Goal: Communication & Community: Answer question/provide support

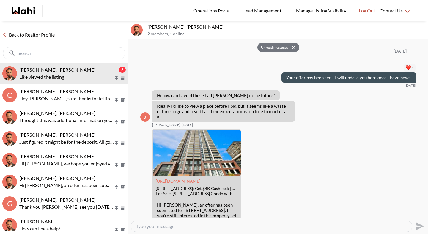
scroll to position [827, 0]
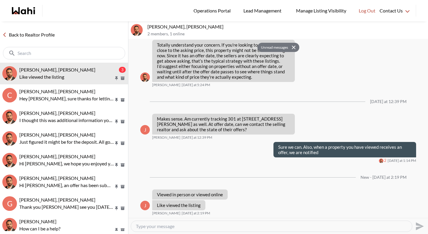
click at [156, 228] on textarea "Type your message" at bounding box center [271, 226] width 271 height 6
type textarea "Viewed in person."
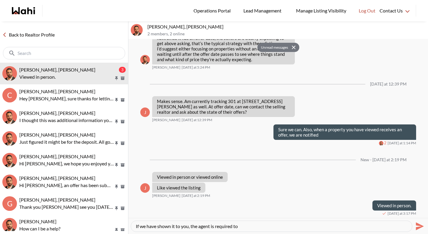
drag, startPoint x: 171, startPoint y: 227, endPoint x: 279, endPoint y: 226, distance: 107.5
click at [279, 226] on textarea "If we have shown it to you, the agent is required to" at bounding box center [271, 226] width 271 height 6
click at [158, 226] on textarea "If we have shown the property" at bounding box center [271, 226] width 271 height 6
click at [300, 229] on div "If we have previously booked an appointment and shown the property" at bounding box center [271, 226] width 281 height 11
click at [289, 225] on textarea "If we have previously booked an appointment and shown the property" at bounding box center [271, 226] width 271 height 6
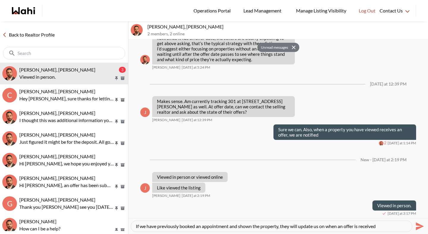
type textarea "If we have previously booked an appointment and shown the property, they will u…"
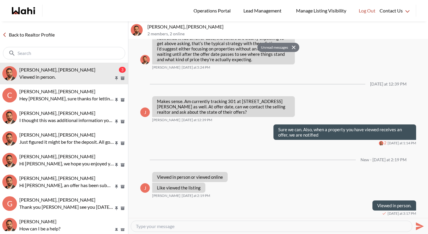
scroll to position [861, 0]
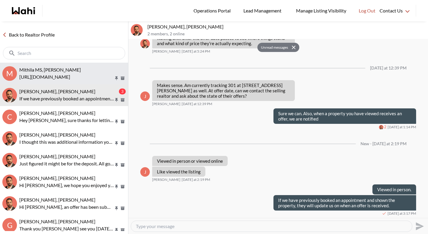
click at [83, 70] on div "Mithila MS, Behnam" at bounding box center [72, 70] width 106 height 6
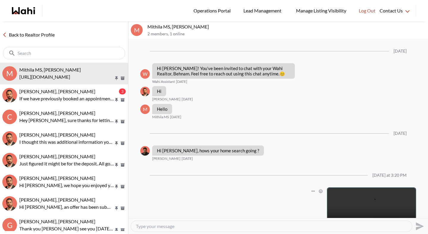
scroll to position [67, 0]
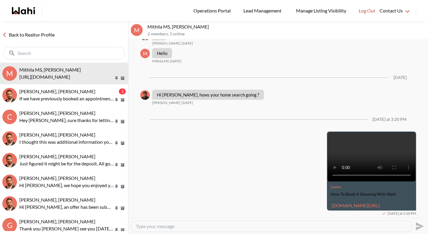
click at [169, 225] on textarea "Type your message" at bounding box center [271, 226] width 271 height 6
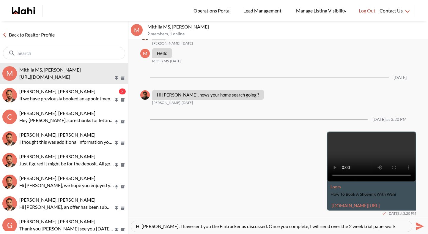
type textarea "Hi Mithila, I have sent you the Fintracker as discussed. Once you complete, I w…"
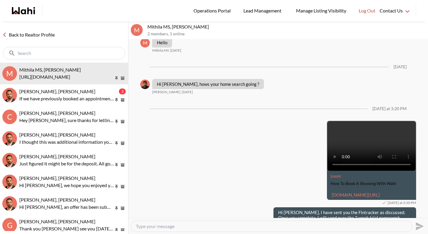
scroll to position [90, 0]
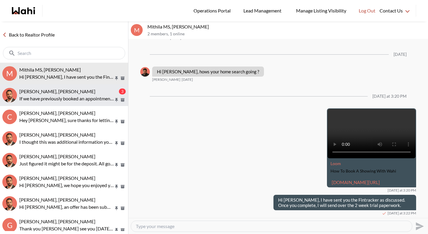
click at [43, 98] on p "If we have previously booked an appointment and shown the property, they will u…" at bounding box center [66, 98] width 94 height 7
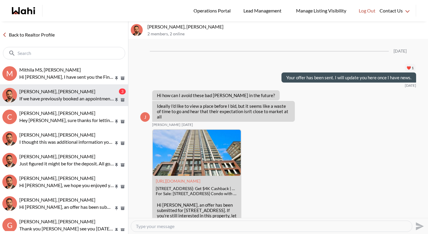
scroll to position [837, 0]
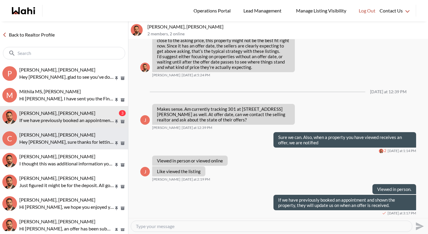
click at [47, 135] on span "[PERSON_NAME], [PERSON_NAME]" at bounding box center [57, 135] width 76 height 6
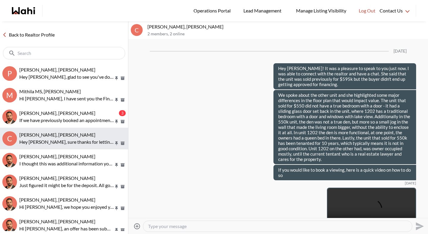
scroll to position [2840, 0]
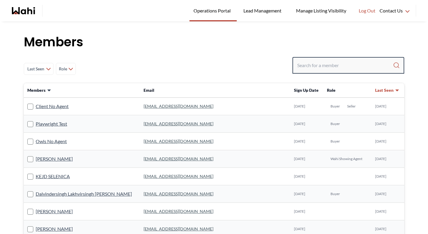
click at [312, 67] on input "Search input" at bounding box center [345, 65] width 96 height 11
paste input "[EMAIL_ADDRESS][DOMAIN_NAME]"
type input "[EMAIL_ADDRESS][DOMAIN_NAME]"
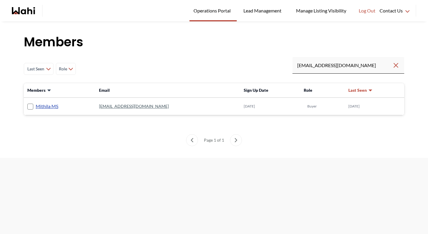
click at [50, 107] on link "Mithila MS" at bounding box center [47, 106] width 23 height 8
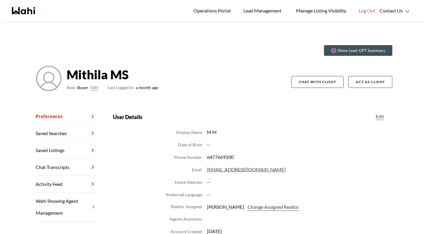
click at [50, 167] on link "Chat Transcripts" at bounding box center [66, 167] width 61 height 17
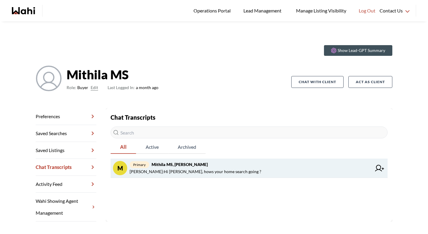
click at [168, 172] on span "Faraz Azam : Hi Mithila, hows your home search going ?" at bounding box center [195, 171] width 132 height 7
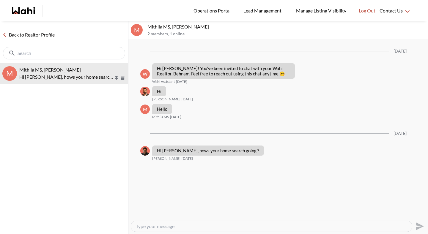
click at [168, 225] on textarea "Type your message" at bounding box center [271, 226] width 271 height 6
type textarea "Hi Mithila."
drag, startPoint x: 165, startPoint y: 225, endPoint x: 110, endPoint y: 227, distance: 55.3
click at [110, 227] on div "Back to Realtor Profile M Mithila MS, Behnam Hi Mithila, hows your home search …" at bounding box center [214, 127] width 428 height 213
click at [197, 225] on textarea "Type your message" at bounding box center [271, 226] width 271 height 6
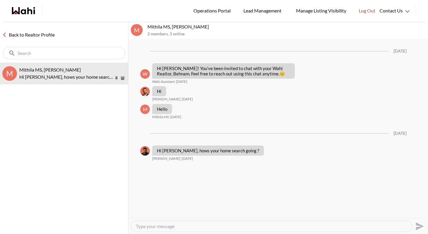
paste textarea "https://www.loom.com/share/86ec866ece634ae5814dd0926dcf9bc3?sid=95ef56e7-d75b-4…"
type textarea "https://www.loom.com/share/86ec866ece634ae5814dd0926dcf9bc3?sid=95ef56e7-d75b-4…"
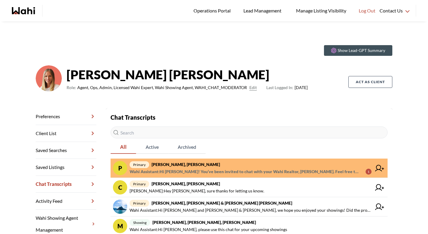
click at [168, 171] on span "Wahi Assistant : Hi Parth! You’ve been invited to chat with your Wahi Realtor, …" at bounding box center [244, 171] width 231 height 7
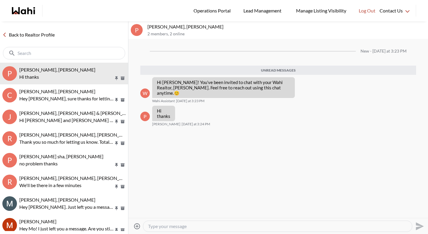
click at [171, 226] on textarea "Type your message" at bounding box center [277, 226] width 259 height 6
type textarea "Hey [PERSON_NAME], glad to see you've downloaded the app!"
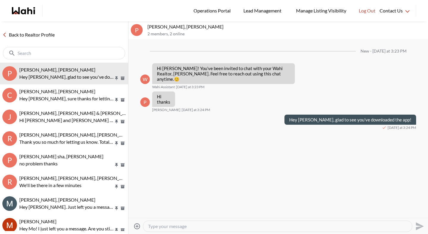
click at [50, 30] on div "Back to Realtor Profile" at bounding box center [64, 41] width 128 height 41
click at [50, 35] on link "Back to Realtor Profile" at bounding box center [28, 35] width 57 height 8
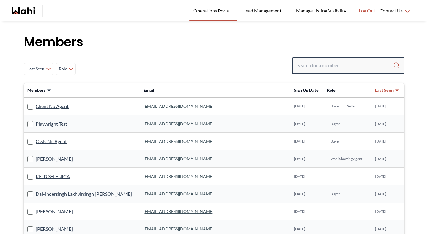
click at [347, 64] on input "Search input" at bounding box center [345, 65] width 96 height 11
paste input "parthpandya221@gmail.com"
type input "parthpandya221@gmail.com"
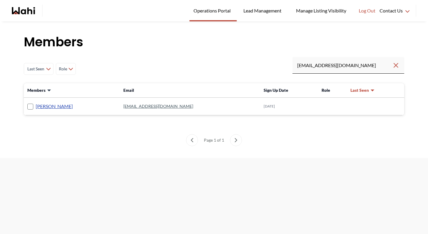
click at [51, 104] on link "Parth Pandya" at bounding box center [54, 106] width 37 height 8
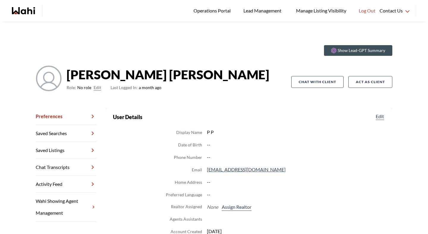
click at [98, 87] on button "Edit" at bounding box center [97, 87] width 7 height 7
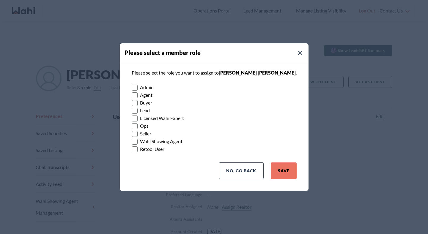
click at [137, 102] on rect at bounding box center [135, 103] width 6 height 6
click at [132, 102] on input "Buyer" at bounding box center [132, 101] width 0 height 4
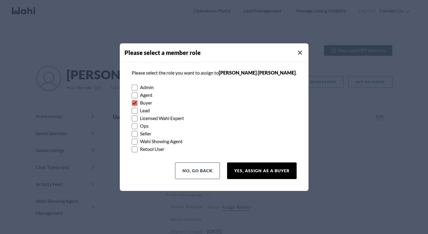
click at [263, 163] on button "Yes, Assign as a Buyer" at bounding box center [261, 170] width 69 height 17
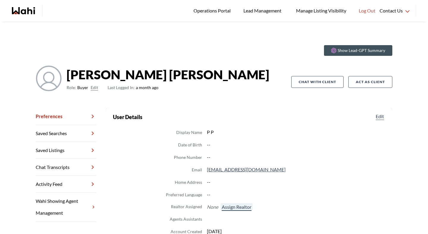
click at [233, 208] on button "Assign Realtor" at bounding box center [236, 207] width 32 height 8
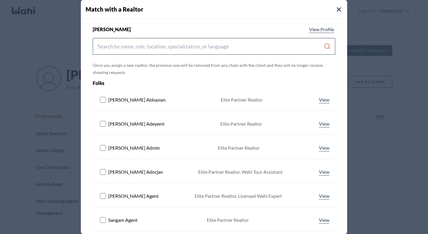
click at [208, 53] on div at bounding box center [214, 46] width 242 height 17
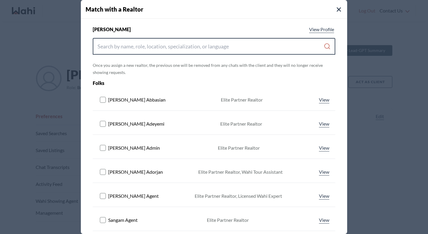
click at [208, 45] on input "Search input" at bounding box center [210, 46] width 226 height 11
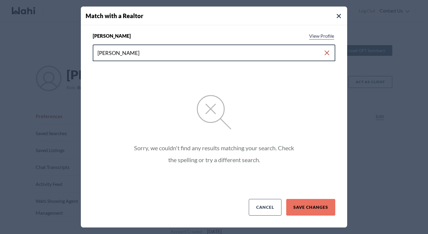
type input "michelle ryckman"
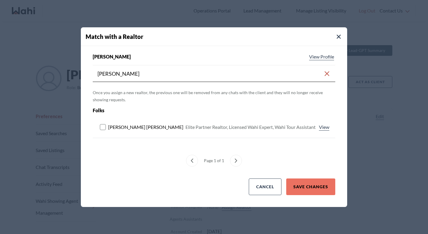
click at [105, 127] on rect at bounding box center [103, 127] width 6 height 6
click at [308, 186] on button "Save Changes" at bounding box center [310, 186] width 49 height 17
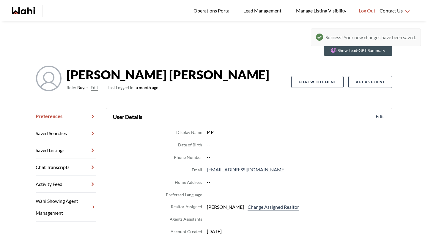
click at [82, 167] on link "Chat Transcripts" at bounding box center [66, 167] width 61 height 17
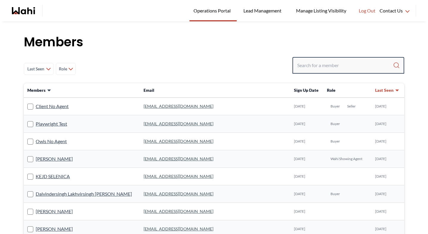
click at [322, 68] on input "Search input" at bounding box center [345, 65] width 96 height 11
paste input "[EMAIL_ADDRESS][DOMAIN_NAME]"
type input "[EMAIL_ADDRESS][DOMAIN_NAME]"
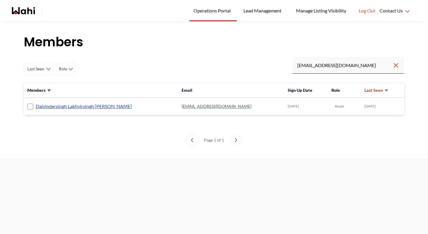
click at [76, 106] on link "Dalvindersingh Lakhvirsingh [PERSON_NAME]" at bounding box center [84, 106] width 96 height 8
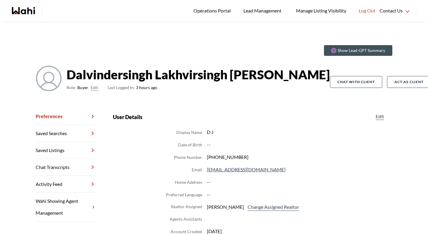
click at [81, 169] on link "Chat Transcripts" at bounding box center [66, 167] width 61 height 17
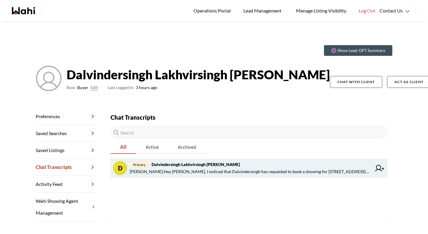
click at [208, 176] on link "D primary Dalvindersingh [PERSON_NAME] [PERSON_NAME] : Hey [PERSON_NAME], I not…" at bounding box center [248, 168] width 277 height 19
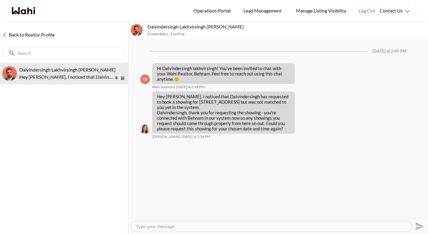
click at [196, 225] on textarea "Type your message" at bounding box center [271, 226] width 271 height 6
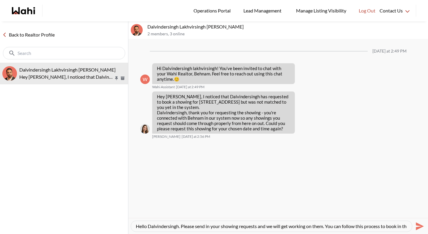
scroll to position [6, 0]
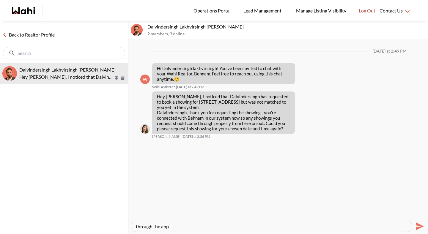
type textarea "Hello Dalvindersingh. Please send in your showing requests and we will get work…"
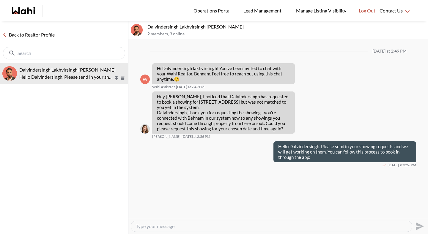
paste textarea "[URL][DOMAIN_NAME]"
type textarea "[URL][DOMAIN_NAME]"
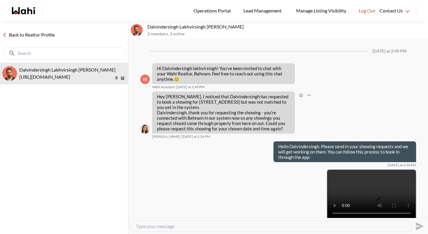
scroll to position [49, 0]
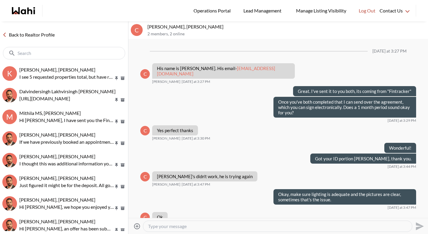
scroll to position [482, 0]
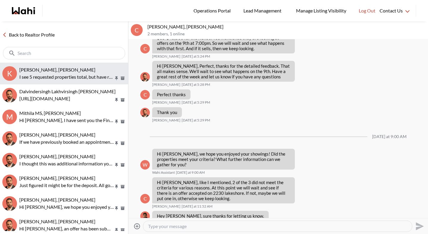
click at [39, 77] on p "I see 5 requested properties total, but have received 4. I have 596 Constellati…" at bounding box center [66, 76] width 94 height 7
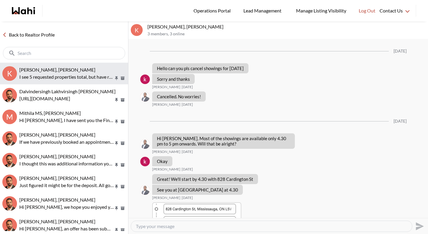
scroll to position [772, 0]
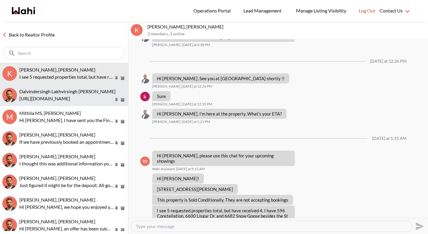
click at [41, 99] on p "https://www.loom.com/share/86ec866ece634ae5814dd0926dcf9bc3?sid=39db45b0-f6f5-4…" at bounding box center [66, 98] width 94 height 7
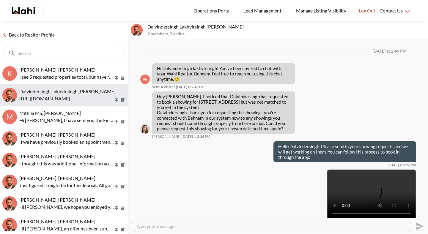
scroll to position [49, 0]
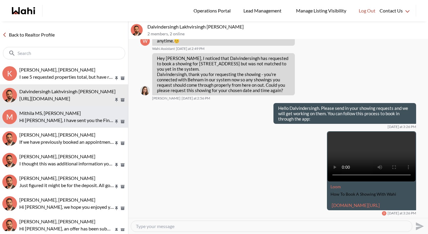
click at [43, 111] on span "Mithila MS, Behnam" at bounding box center [49, 113] width 61 height 6
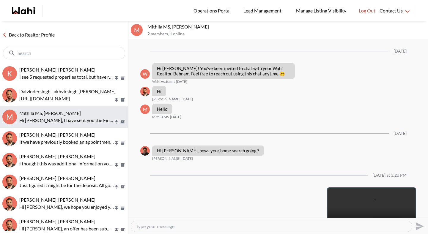
scroll to position [90, 0]
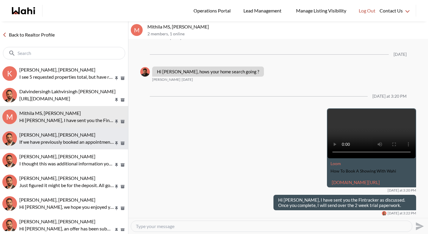
click at [45, 132] on span "Josh Hortaleza, Behnam" at bounding box center [57, 135] width 76 height 6
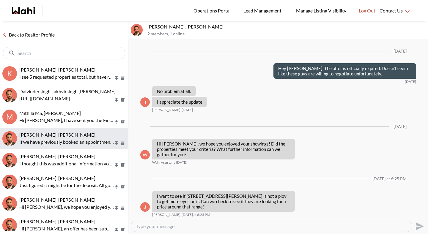
scroll to position [568, 0]
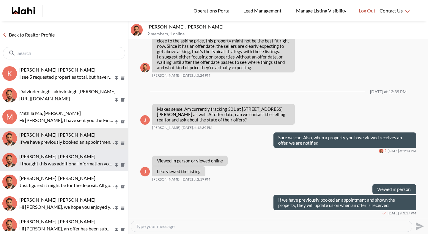
click at [48, 159] on span "Caroline Rouben, Behnam" at bounding box center [57, 157] width 76 height 6
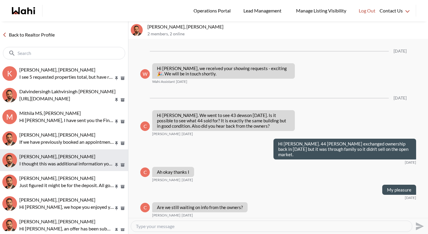
scroll to position [614, 0]
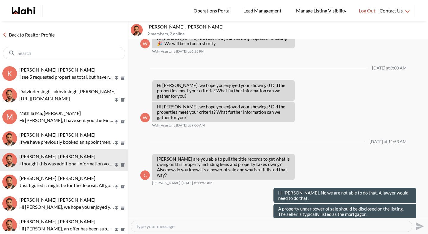
click at [46, 36] on link "Back to Realtor Profile" at bounding box center [28, 35] width 57 height 8
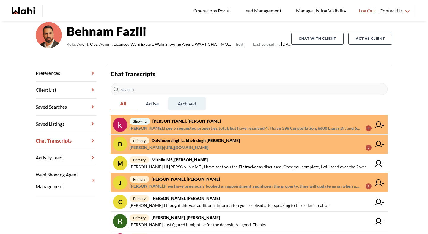
scroll to position [57, 0]
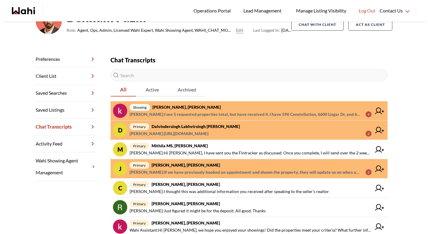
click at [174, 165] on strong "[PERSON_NAME], [PERSON_NAME]" at bounding box center [185, 164] width 68 height 5
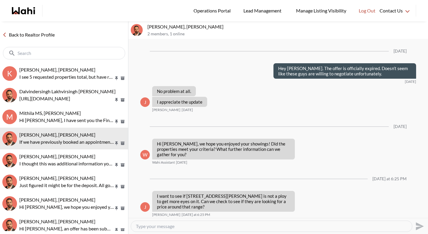
scroll to position [568, 0]
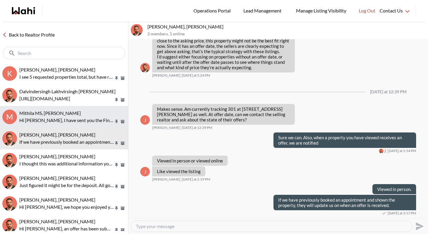
click at [74, 115] on div "Mithila MS, [PERSON_NAME]" at bounding box center [72, 113] width 106 height 6
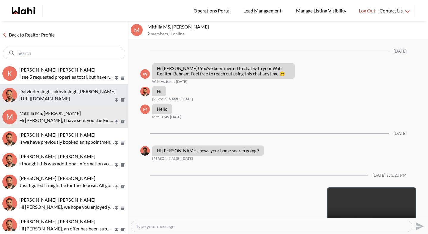
scroll to position [90, 0]
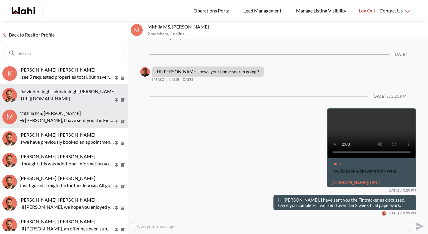
click at [73, 95] on p "https://www.loom.com/share/86ec866ece634ae5814dd0926dcf9bc3?sid=39db45b0-f6f5-4…" at bounding box center [66, 98] width 94 height 7
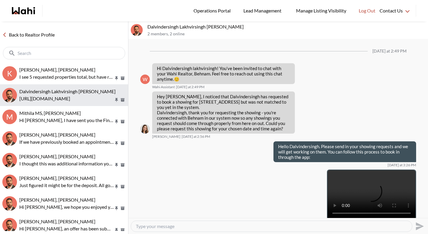
scroll to position [49, 0]
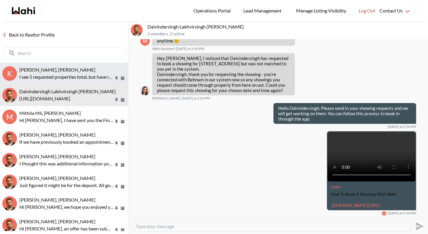
click at [75, 76] on p "I see 5 requested properties total, but have received 4. I have 596 Constellati…" at bounding box center [66, 76] width 94 height 7
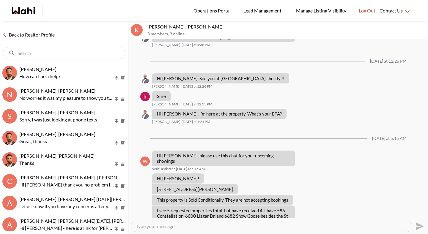
scroll to position [218, 0]
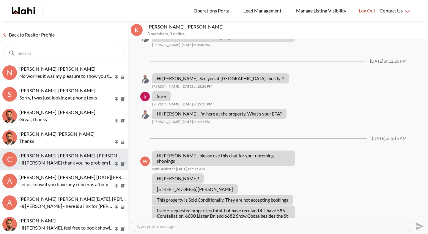
click at [64, 154] on span "[PERSON_NAME], [PERSON_NAME], [PERSON_NAME]" at bounding box center [76, 156] width 115 height 6
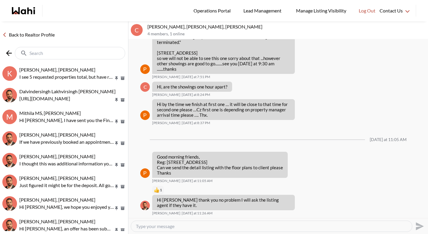
click at [62, 51] on input "text" at bounding box center [70, 53] width 82 height 6
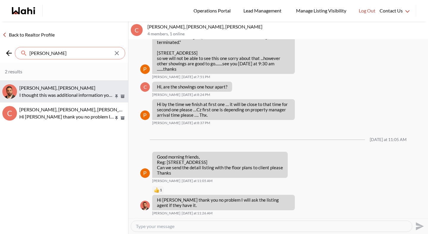
type input "caroline"
click at [51, 91] on div "Caroline Rouben, Behnam I thought this was additional information you received …" at bounding box center [72, 92] width 106 height 14
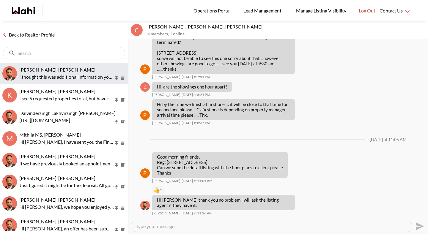
click at [51, 78] on p "I thought this was additional information you received after speaking to the se…" at bounding box center [66, 76] width 94 height 7
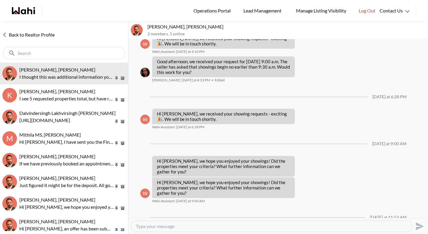
scroll to position [614, 0]
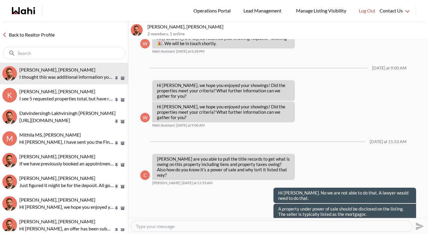
click at [183, 226] on textarea "Type your message" at bounding box center [271, 226] width 271 height 6
click at [180, 227] on textarea "Type your message" at bounding box center [271, 226] width 271 height 6
type textarea "Hi Caroline. Can you confirm which property you are referring to."
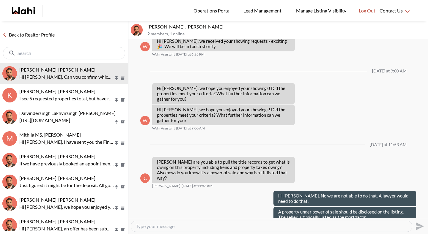
scroll to position [632, 0]
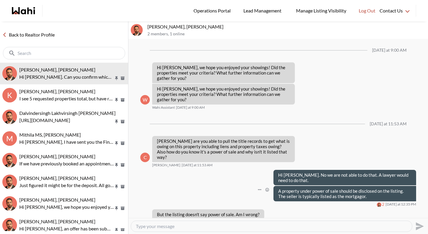
click at [217, 186] on div "A property under power of sale should be disclosed on the listing. The seller i…" at bounding box center [278, 196] width 276 height 21
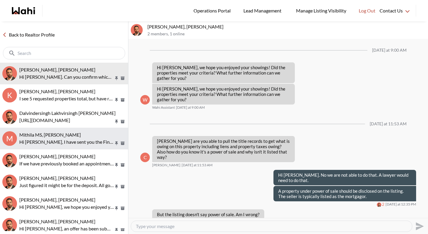
click at [43, 144] on p "Hi Mithila, I have sent you the Fintracker as discussed. Once you complete, I w…" at bounding box center [66, 141] width 94 height 7
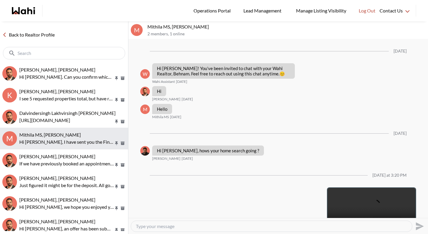
scroll to position [90, 0]
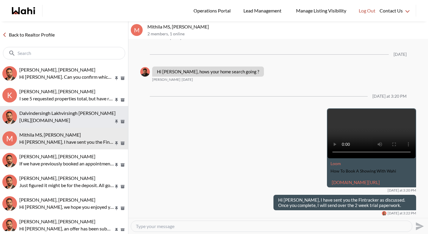
click at [44, 106] on button "Dalvindersingh Lakhvirsingh Jaswal, Behnam https://www.loom.com/share/86ec866ec…" at bounding box center [64, 117] width 128 height 22
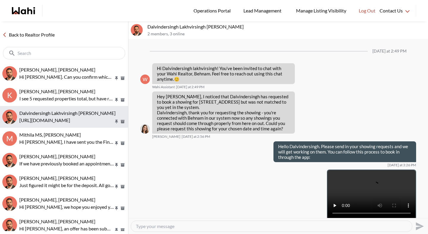
scroll to position [49, 0]
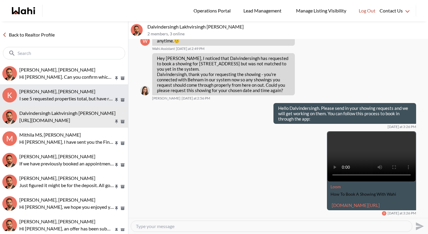
click at [51, 97] on p "I see 5 requested properties total, but have received 4. I have 596 Constellati…" at bounding box center [66, 98] width 94 height 7
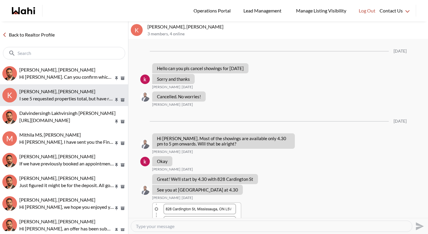
scroll to position [772, 0]
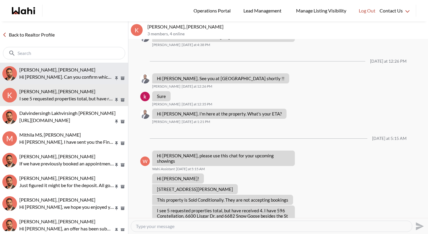
click at [57, 81] on button "Caroline Rouben, Behnam Hi Caroline. Can you confirm which property you are ref…" at bounding box center [64, 74] width 128 height 22
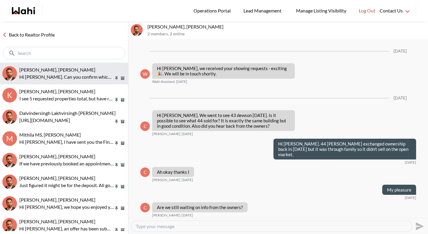
scroll to position [632, 0]
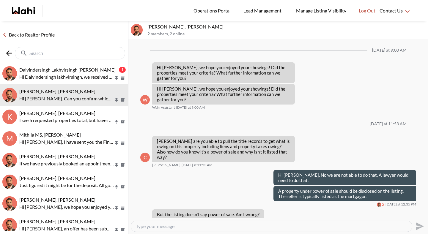
click at [78, 52] on input "text" at bounding box center [70, 53] width 82 height 6
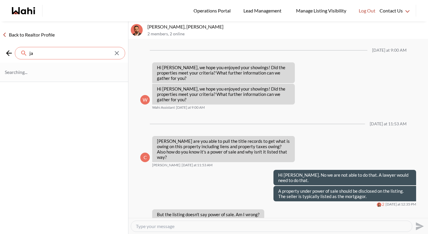
type input "j"
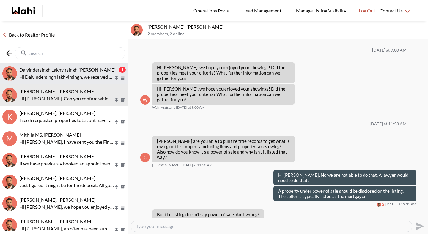
click at [82, 70] on span "Dalvindersingh Lakhvirsingh [PERSON_NAME]" at bounding box center [67, 70] width 96 height 6
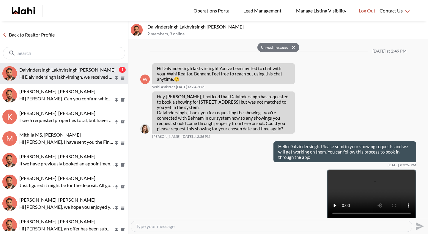
scroll to position [96, 0]
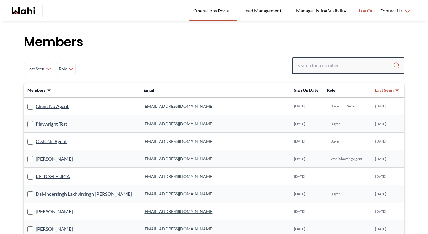
click at [311, 68] on input "Search input" at bounding box center [345, 65] width 96 height 11
paste input "stevepita@gmail.com"
type input "stevepita@gmail.com"
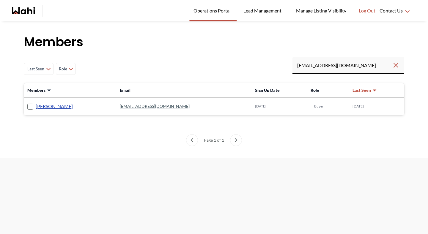
click at [61, 108] on link "Steve carvalho" at bounding box center [54, 106] width 37 height 8
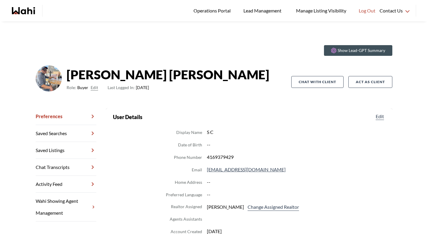
click at [261, 211] on dl "Display Name S C Date of Birth -- Phone Number 4169379429 Email stevepita@gmail…" at bounding box center [249, 187] width 272 height 119
click at [262, 207] on button "Change Assigned Realtor" at bounding box center [273, 207] width 54 height 8
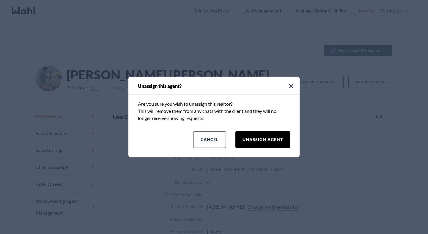
click at [258, 144] on button "Unassign Agent" at bounding box center [262, 139] width 55 height 17
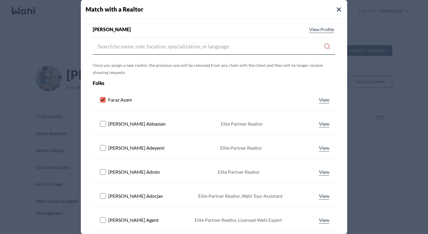
click at [102, 99] on rect at bounding box center [103, 100] width 6 height 6
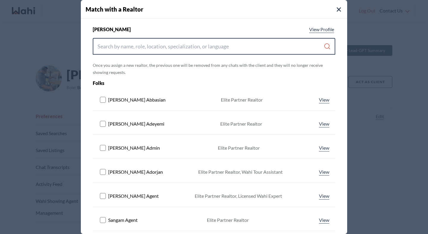
click at [131, 44] on input "Search input" at bounding box center [210, 46] width 226 height 11
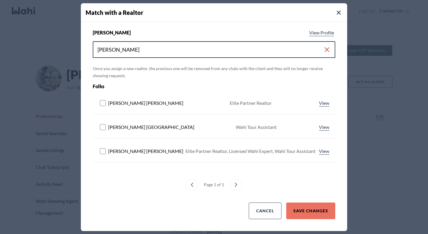
type input "michelle"
click at [106, 151] on icon at bounding box center [103, 151] width 7 height 6
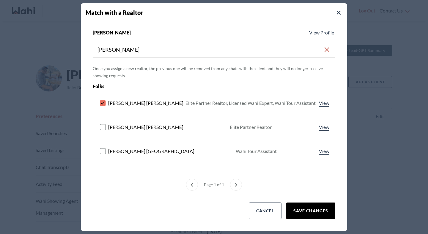
click at [302, 208] on button "Save Changes" at bounding box center [310, 211] width 49 height 17
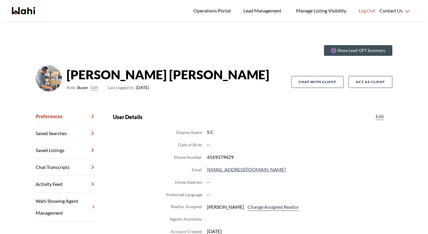
click at [62, 163] on link "Chat Transcripts" at bounding box center [66, 167] width 61 height 17
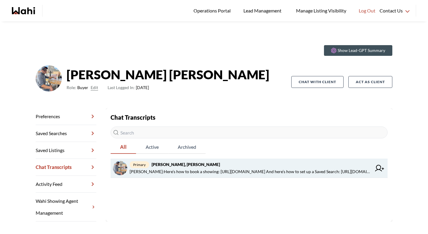
click at [175, 170] on span "Barbara Funt : Here’s how to book a showing: https://www.loom.com/share/5ad94fa…" at bounding box center [250, 171] width 242 height 7
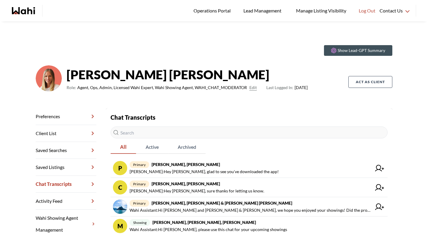
scroll to position [13, 0]
click at [170, 131] on input "text" at bounding box center [248, 133] width 277 height 12
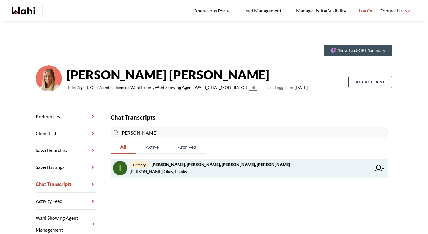
type input "[PERSON_NAME]"
click at [176, 168] on div "primary [PERSON_NAME], [PERSON_NAME], [PERSON_NAME], [PERSON_NAME] [PERSON_NAME…" at bounding box center [250, 168] width 242 height 14
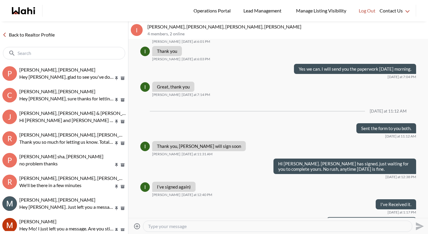
scroll to position [2955, 0]
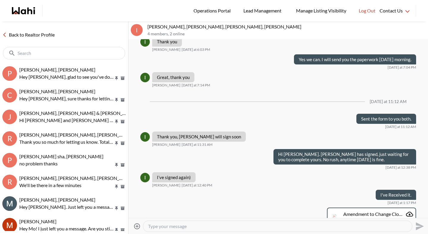
click at [171, 230] on div at bounding box center [277, 226] width 268 height 11
click at [171, 228] on textarea "Type your message" at bounding box center [277, 226] width 259 height 6
click at [77, 50] on input "text" at bounding box center [65, 53] width 94 height 6
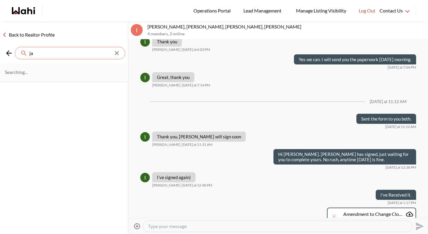
type input "j"
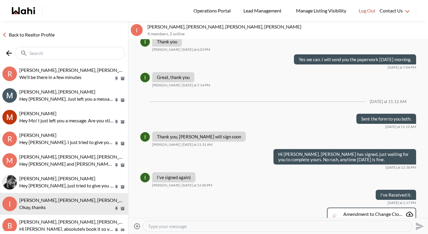
scroll to position [0, 0]
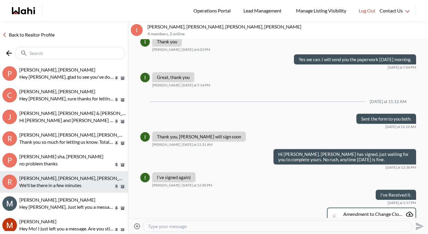
click at [95, 180] on span "Rory Fairweather, Amber F, Naveen, Michelle" at bounding box center [96, 178] width 154 height 6
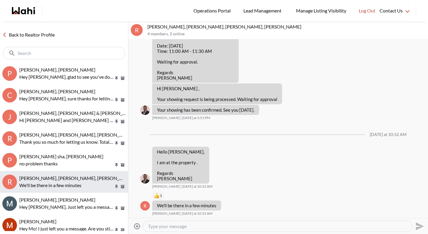
scroll to position [6, 0]
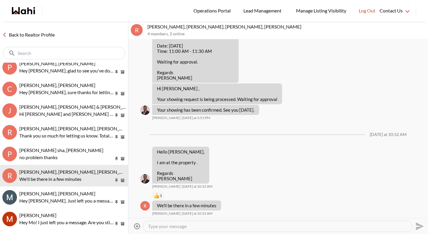
click at [56, 53] on input "text" at bounding box center [65, 53] width 94 height 6
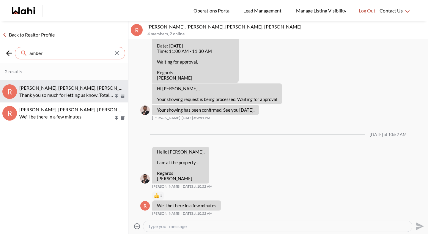
type input "amber"
click at [42, 87] on span "Rory Fairweather, Amber F, Michelle" at bounding box center [76, 88] width 115 height 6
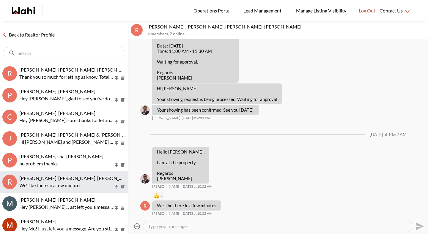
click at [75, 181] on div "Rory Fairweather, Amber F, Naveen, Michelle We'll be there in a few minutes" at bounding box center [72, 182] width 106 height 14
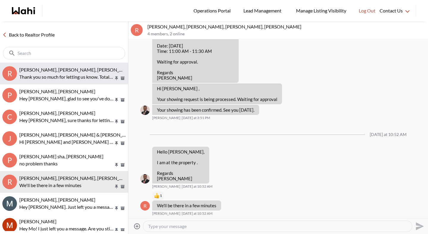
click at [69, 79] on p "Thank you so much for letting us know. Totally understand, those are important …" at bounding box center [66, 76] width 94 height 7
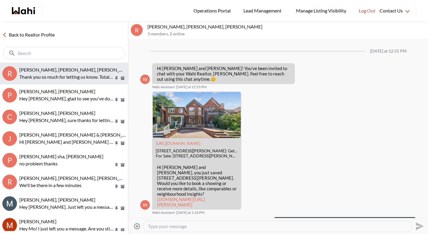
scroll to position [654, 0]
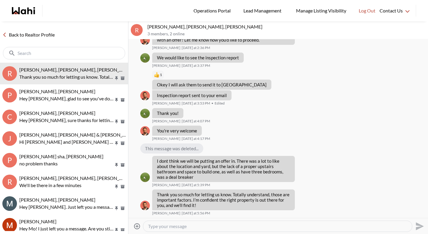
click at [165, 230] on div at bounding box center [277, 226] width 268 height 11
click at [170, 227] on textarea "Type your message" at bounding box center [277, 226] width 259 height 6
type textarea "Hey Amber! Did you have any other properties of interest you wanted to go see?"
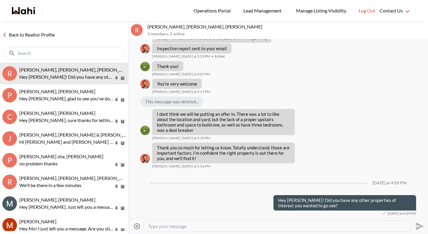
click at [197, 227] on textarea "Type your message" at bounding box center [277, 226] width 259 height 6
type textarea "I compiled a list of some homes that might meet you criteria. Here's a link so …"
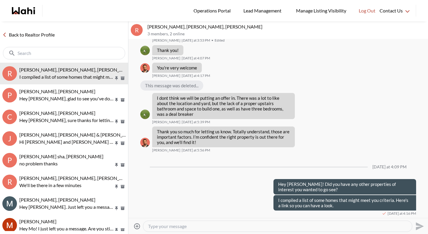
paste textarea "https://wahi.com/links/FMmXGsBbqUVOtjjHZN0Sz"
type textarea "https://wahi.com/links/FMmXGsBbqUVOtjjHZN0Sz"
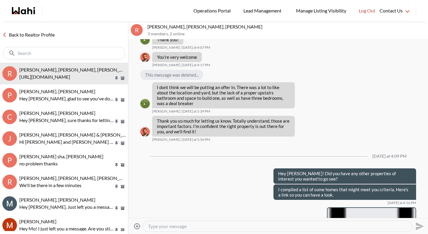
click at [100, 53] on input "text" at bounding box center [65, 53] width 94 height 6
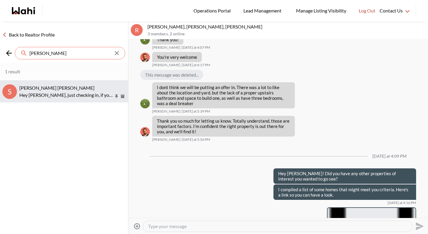
type input "salm"
click at [26, 89] on span "Salman Arif, Michelle" at bounding box center [56, 88] width 75 height 6
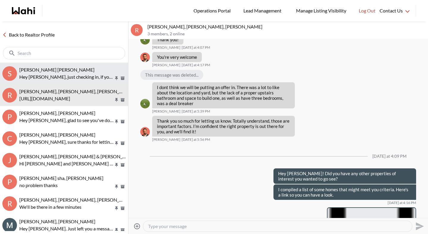
click at [79, 83] on button "S Salman Arif, Michelle Hey Salman, just checking in, if you need anything don'…" at bounding box center [64, 74] width 128 height 22
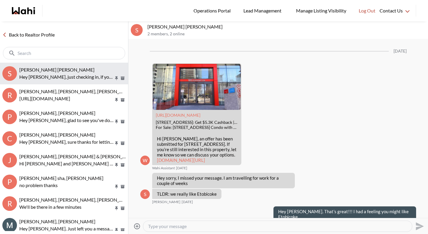
scroll to position [1129, 0]
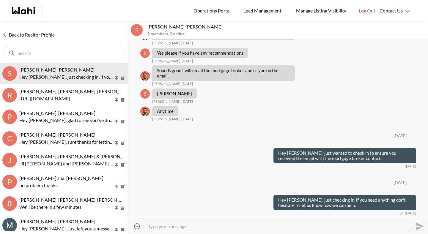
click at [173, 228] on textarea "Type your message" at bounding box center [277, 226] width 259 height 6
type textarea "Hey [PERSON_NAME]! How was the rest of your summer? Are you back in town?"
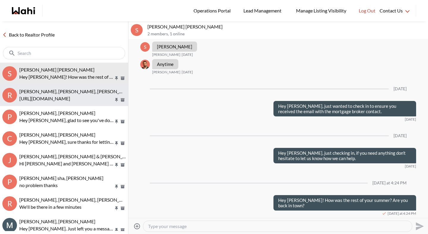
click at [60, 91] on span "[PERSON_NAME], [PERSON_NAME], [PERSON_NAME]" at bounding box center [76, 92] width 115 height 6
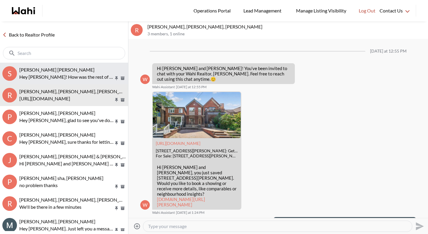
scroll to position [811, 0]
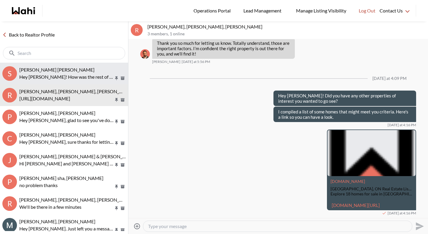
click at [62, 75] on p "Hey [PERSON_NAME]! How was the rest of your summer? Are you back in town?" at bounding box center [66, 76] width 94 height 7
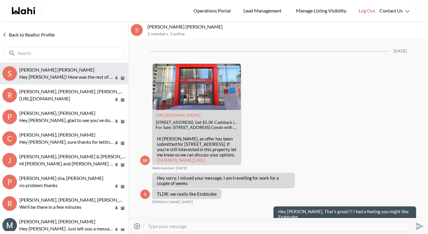
scroll to position [1176, 0]
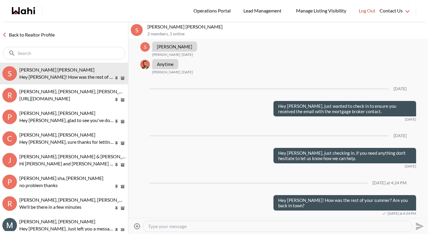
click at [52, 37] on link "Back to Realtor Profile" at bounding box center [28, 35] width 57 height 8
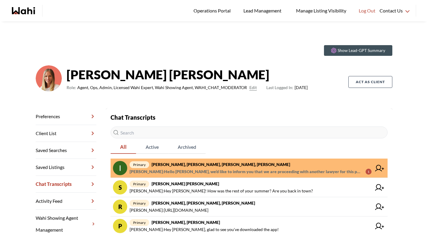
click at [173, 163] on strong "[PERSON_NAME], [PERSON_NAME], [PERSON_NAME], [PERSON_NAME]" at bounding box center [220, 164] width 138 height 5
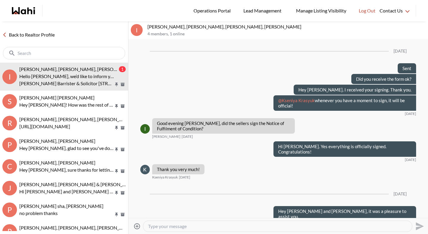
scroll to position [639, 0]
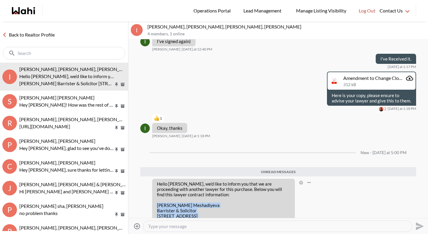
drag, startPoint x: 157, startPoint y: 178, endPoint x: 236, endPoint y: 207, distance: 83.5
click at [236, 207] on p "Laman Meshadiyeva Barrister & Solicitor 4102- 16 Bonnycastle Street Toronto, On…" at bounding box center [223, 216] width 133 height 27
copy p "Laman Meshadiyeva Barrister & Solicitor 4102- 16 Bonnycastle Street Toronto, On…"
click at [229, 228] on textarea "Type your message" at bounding box center [277, 226] width 259 height 6
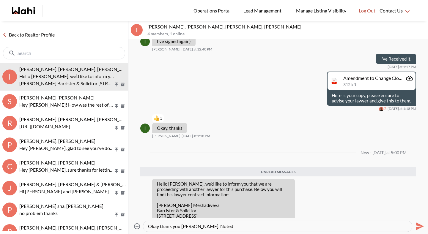
type textarea "Okay thank you [PERSON_NAME]. Noted."
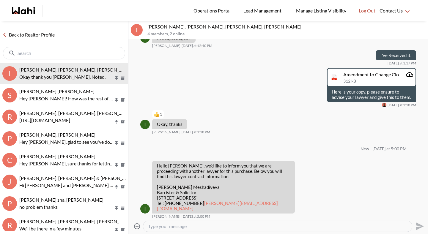
scroll to position [652, 0]
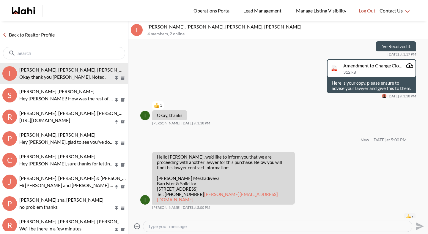
click at [53, 32] on link "Back to Realtor Profile" at bounding box center [28, 35] width 57 height 8
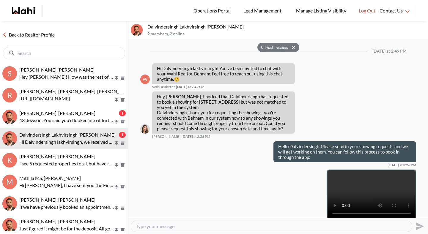
scroll to position [96, 0]
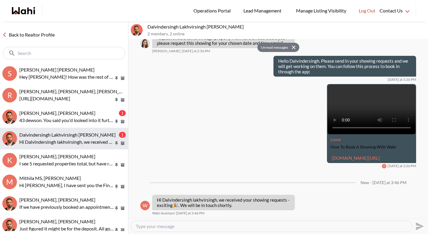
click at [83, 138] on div "Dalvindersingh Lakhvirsingh [PERSON_NAME] 1 Hi Dalvindersingh lakhvirsingh, we …" at bounding box center [72, 139] width 106 height 14
click at [34, 36] on link "Back to Realtor Profile" at bounding box center [28, 35] width 57 height 8
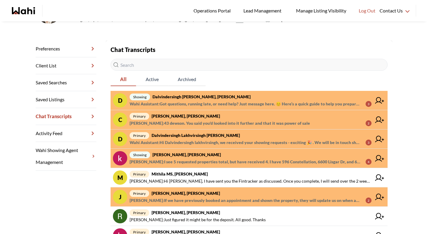
scroll to position [68, 0]
click at [185, 162] on span "[PERSON_NAME] : I see 5 requested properties total, but have received 4. I have…" at bounding box center [244, 161] width 231 height 7
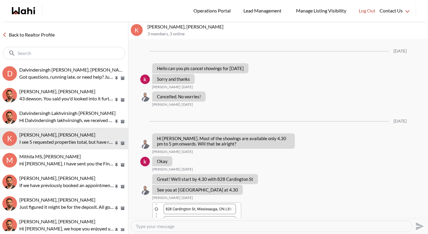
scroll to position [772, 0]
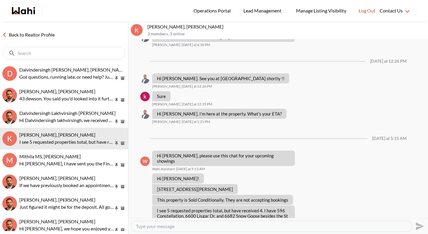
click at [43, 33] on link "Back to Realtor Profile" at bounding box center [28, 35] width 57 height 8
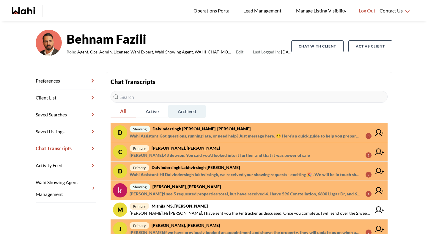
scroll to position [36, 0]
click at [180, 168] on strong "Dalvindersingh Lakhvirsingh [PERSON_NAME]" at bounding box center [195, 167] width 88 height 5
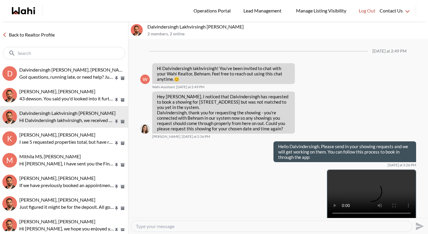
scroll to position [72, 0]
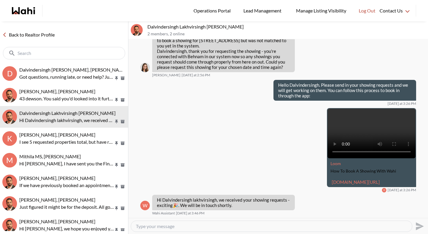
click at [181, 226] on textarea "Type your message" at bounding box center [271, 226] width 271 height 6
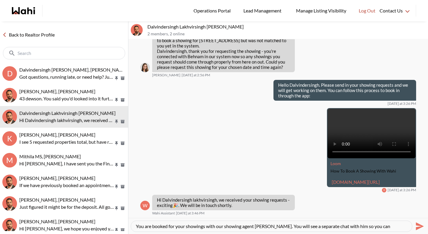
scroll to position [6, 0]
type textarea "You are booked for your showings with our showing agent [PERSON_NAME]. You will…"
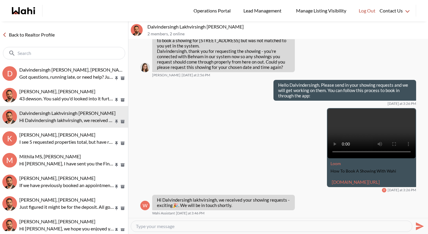
scroll to position [0, 0]
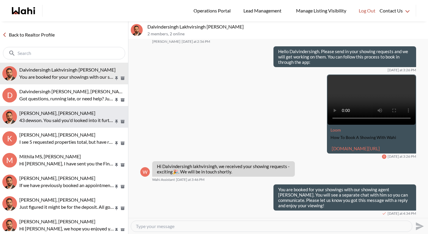
click at [61, 118] on p "43 dewson. You said you'd looked into it further and that it was power of sale" at bounding box center [66, 120] width 94 height 7
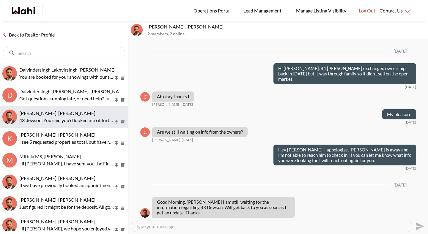
scroll to position [579, 0]
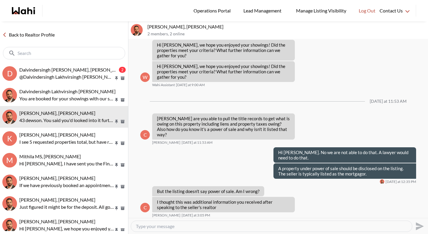
click at [178, 227] on textarea "Type your message" at bounding box center [271, 226] width 271 height 6
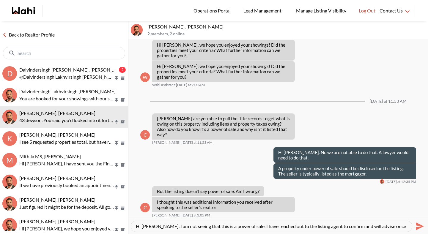
scroll to position [6, 0]
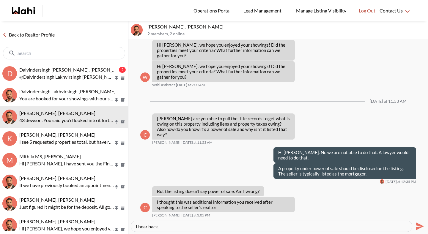
type textarea "Hi Caroline. I am not seeing that this is a power of sale. I have reached out t…"
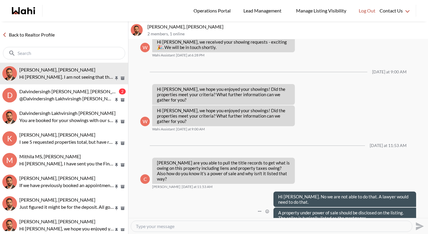
scroll to position [607, 0]
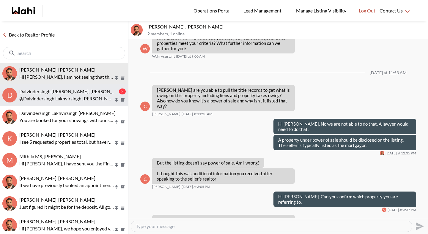
click at [76, 90] on span "Dalvindersingh Lakhvirsingh Jaswal, Paul, Behnam" at bounding box center [73, 92] width 108 height 6
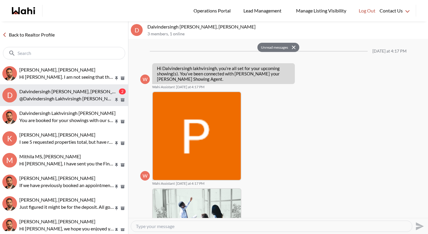
scroll to position [175, 0]
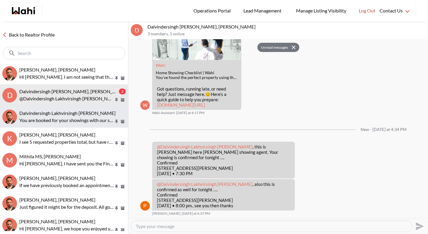
click at [59, 117] on p "You are booked for your showings with our showing agent Paul Sharma. You will s…" at bounding box center [66, 120] width 94 height 7
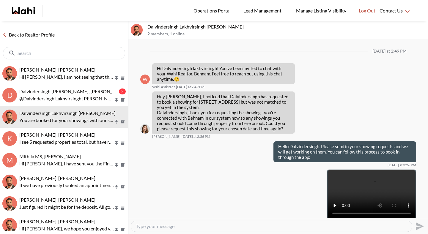
scroll to position [106, 0]
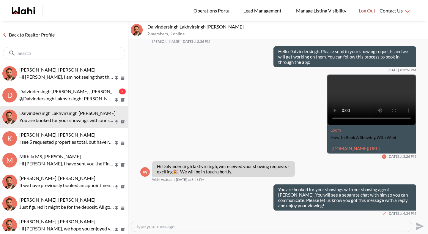
click at [176, 227] on textarea "Type your message" at bounding box center [271, 226] width 271 height 6
type textarea "Just tried to give you a quick call to confirm you've gotten these messages. Pl…"
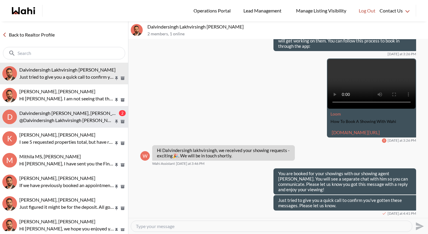
click at [41, 108] on button "D Dalvindersingh Lakhvirsingh Jaswal, Paul, Behnam 2 @Dalvindersingh Lakhvirsin…" at bounding box center [64, 117] width 128 height 22
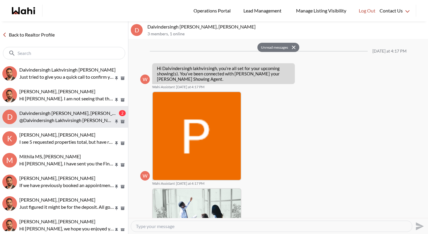
scroll to position [175, 0]
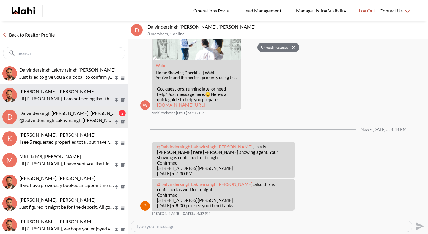
click at [42, 89] on span "[PERSON_NAME], [PERSON_NAME]" at bounding box center [57, 92] width 76 height 6
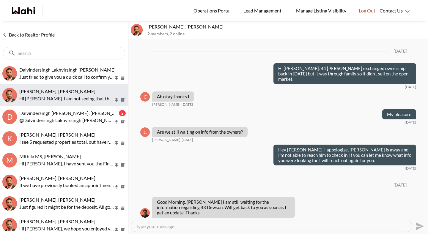
scroll to position [607, 0]
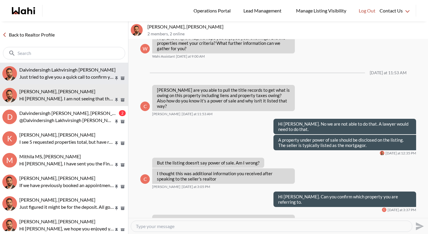
click at [46, 79] on p "Just tried to give you a quick call to confirm you've gotten these messages. Pl…" at bounding box center [66, 76] width 94 height 7
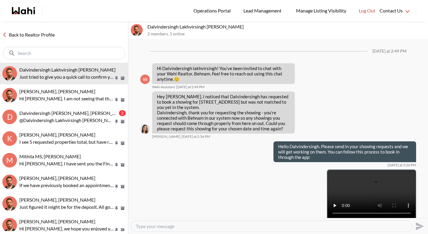
scroll to position [122, 0]
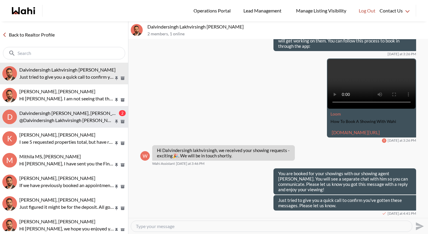
click at [75, 116] on div "Dalvindersingh Lakhvirsingh Jaswal, Paul, Behnam" at bounding box center [68, 113] width 98 height 6
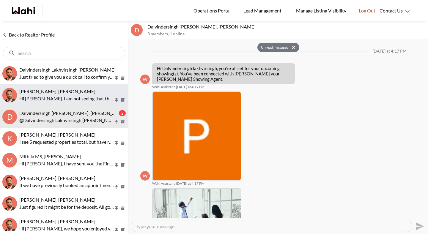
scroll to position [175, 0]
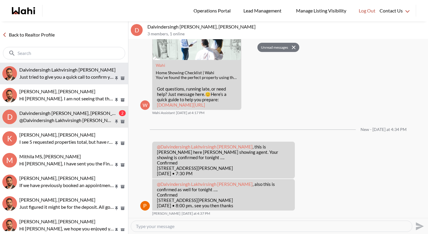
click at [80, 77] on p "Just tried to give you a quick call to confirm you've gotten these messages. Pl…" at bounding box center [66, 76] width 94 height 7
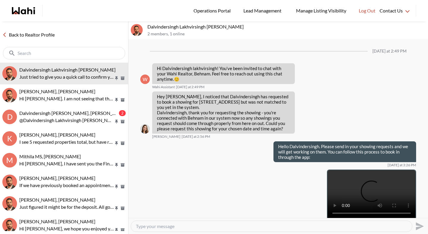
scroll to position [122, 0]
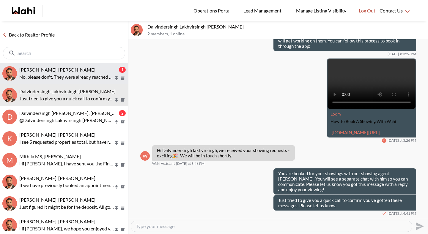
click at [96, 76] on p "No, please don't. They were already reached out to by someone on your team" at bounding box center [66, 76] width 94 height 7
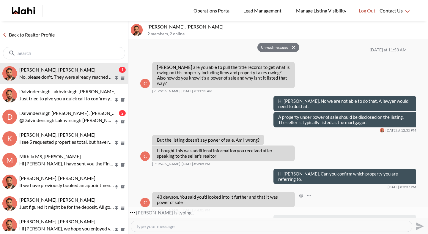
scroll to position [641, 0]
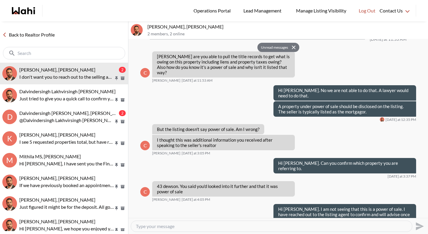
click at [212, 227] on textarea "Type your message" at bounding box center [271, 226] width 271 height 6
click at [187, 227] on textarea "Type your message" at bounding box center [271, 226] width 271 height 6
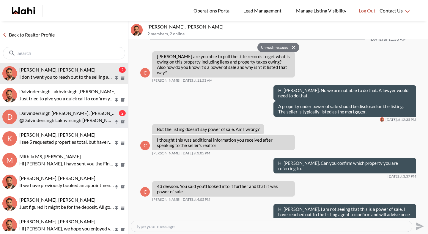
click at [94, 116] on div "Dalvindersingh Lakhvirsingh Jaswal, Paul, Behnam 2 @Dalvindersingh Lakhvirsingh…" at bounding box center [72, 117] width 106 height 14
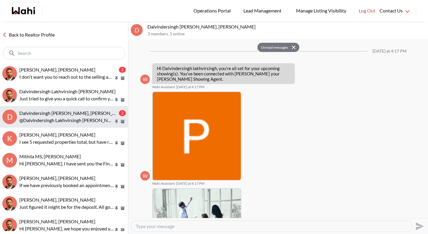
scroll to position [175, 0]
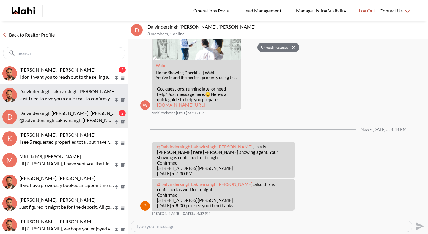
click at [87, 99] on p "Just tried to give you a quick call to confirm you've gotten these messages. Pl…" at bounding box center [66, 98] width 94 height 7
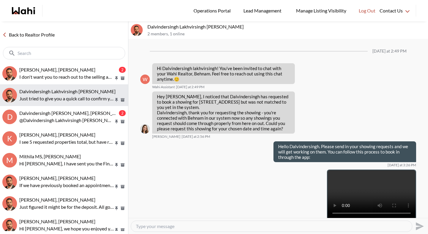
scroll to position [122, 0]
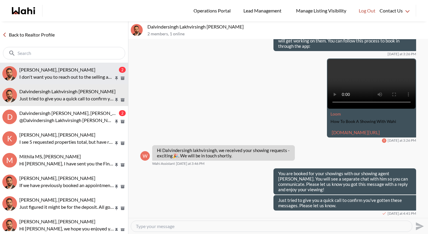
click at [84, 72] on div "Caroline Rouben, Behnam 2 I don't want you to reach out to the selling agent ag…" at bounding box center [72, 74] width 106 height 14
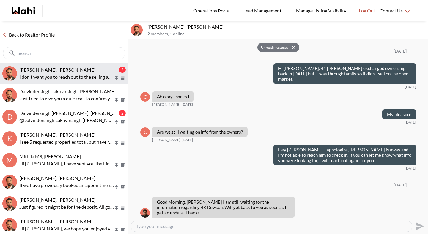
scroll to position [641, 0]
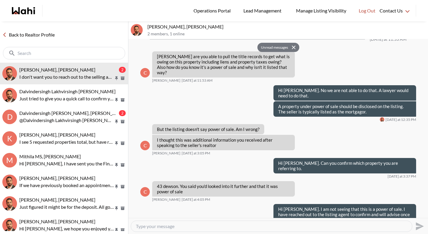
click at [52, 32] on link "Back to Realtor Profile" at bounding box center [28, 35] width 57 height 8
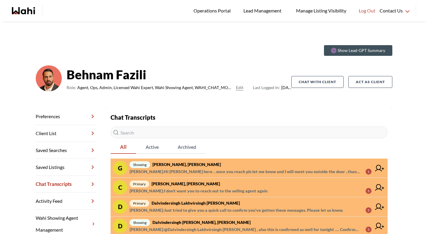
click at [189, 167] on span "showing Gaurav Sachdeva, Paul, Behnam" at bounding box center [250, 164] width 242 height 7
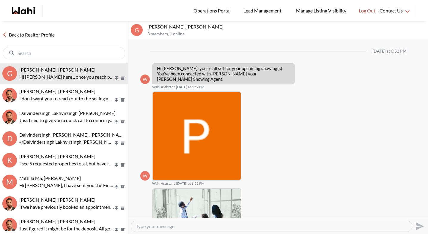
scroll to position [501, 0]
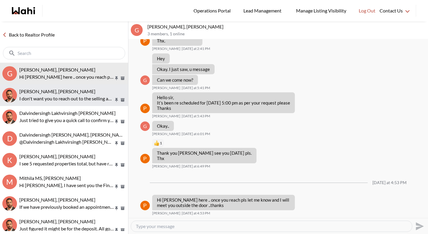
click at [70, 95] on p "I don't want you to reach out to the selling agent again" at bounding box center [66, 98] width 94 height 7
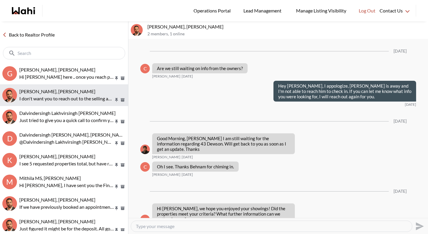
scroll to position [583, 0]
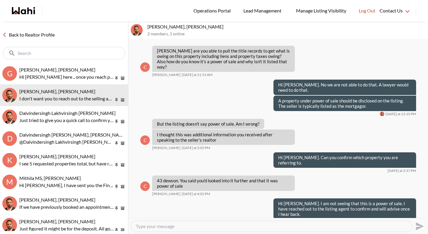
click at [172, 227] on textarea "Type your message" at bounding box center [271, 226] width 271 height 6
type textarea "O"
type textarea "Ok"
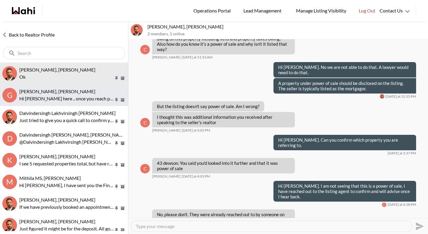
click at [49, 92] on span "Gaurav Sachdeva, Paul, Behnam" at bounding box center [57, 92] width 76 height 6
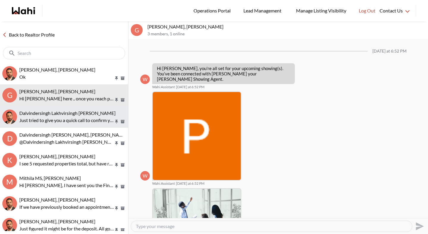
scroll to position [501, 0]
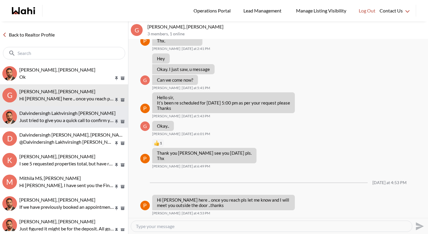
click at [54, 127] on button "Dalvindersingh Lakhvirsingh Jaswal, Behnam Just tried to give you a quick call …" at bounding box center [64, 117] width 128 height 22
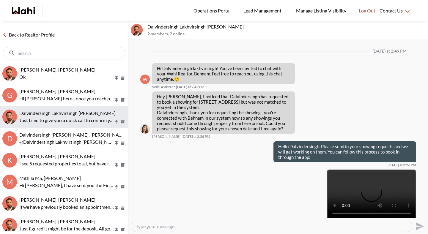
scroll to position [122, 0]
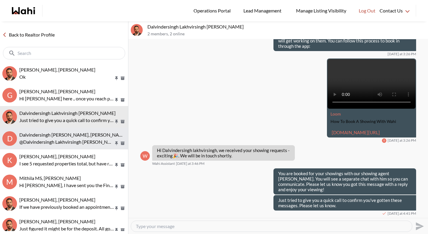
click at [60, 138] on div "Dalvindersingh Lakhvirsingh Jaswal, Paul, Behnam @Dalvindersingh Lakhvirsingh J…" at bounding box center [72, 139] width 106 height 14
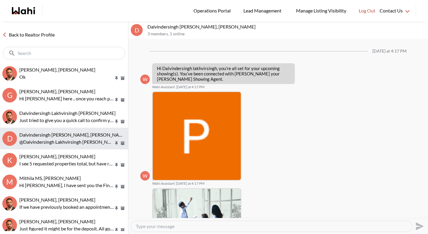
scroll to position [151, 0]
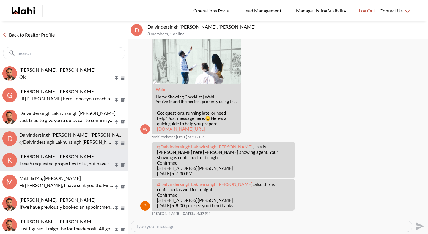
click at [61, 158] on span "khalid Alvi, Gautam, Behnam" at bounding box center [57, 157] width 76 height 6
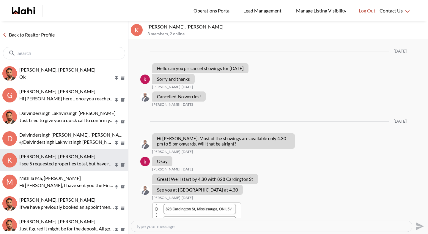
scroll to position [772, 0]
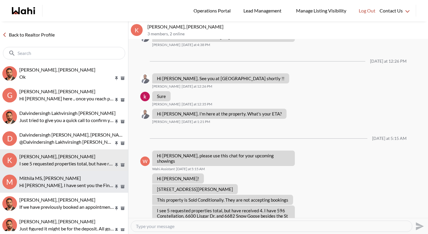
click at [62, 177] on div "Mithila MS, Behnam" at bounding box center [72, 178] width 106 height 6
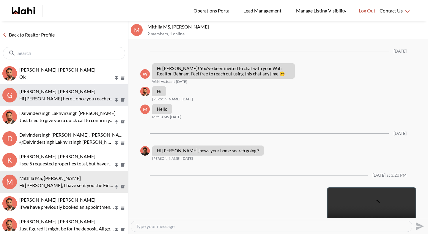
scroll to position [90, 0]
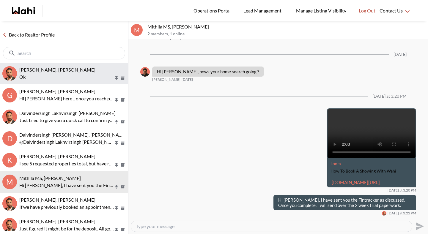
click at [56, 69] on span "Caroline Rouben, Behnam" at bounding box center [57, 70] width 76 height 6
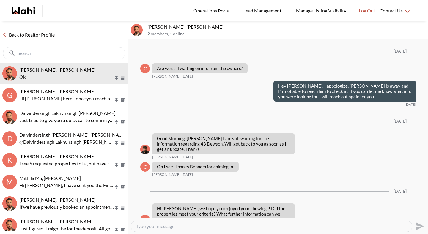
scroll to position [600, 0]
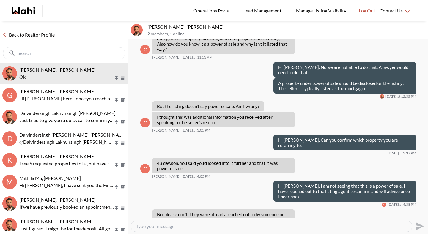
click at [53, 30] on div "Back to Realtor Profile" at bounding box center [64, 41] width 128 height 41
click at [50, 33] on link "Back to Realtor Profile" at bounding box center [28, 35] width 57 height 8
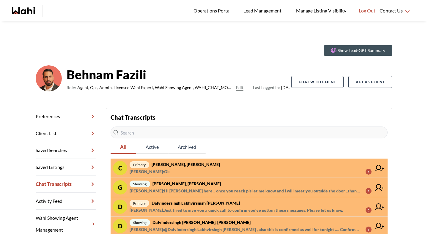
scroll to position [19, 0]
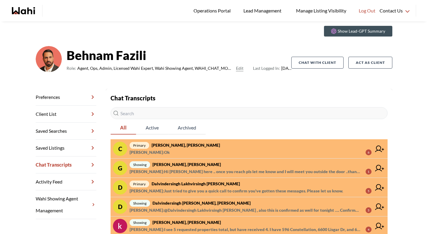
click at [202, 146] on span "primary Caroline Rouben, Behnam" at bounding box center [250, 145] width 242 height 7
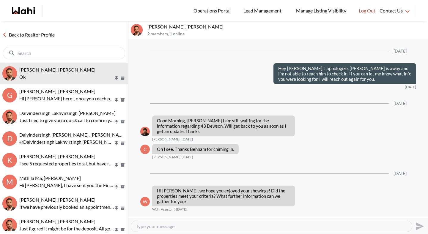
scroll to position [583, 0]
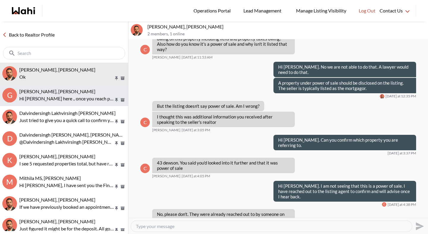
click at [84, 99] on p "Hi Gaurav, Paul here .. once you reach pls let me know and I will meet you outs…" at bounding box center [66, 98] width 94 height 7
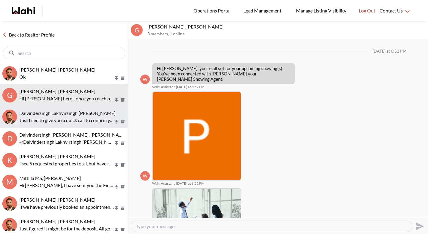
scroll to position [501, 0]
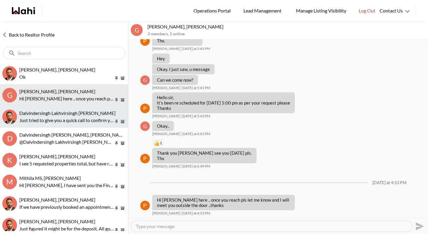
click at [79, 122] on p "Just tried to give you a quick call to confirm you've gotten these messages. Pl…" at bounding box center [66, 120] width 94 height 7
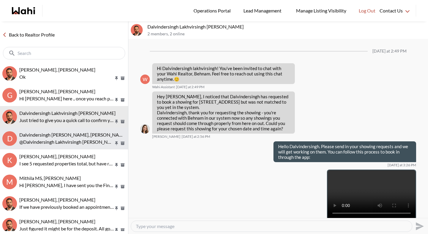
scroll to position [122, 0]
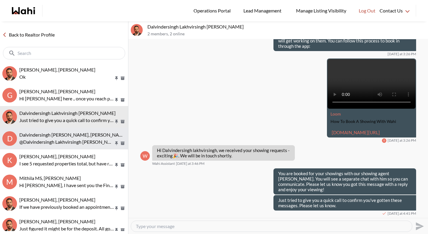
click at [79, 141] on p "@Dalvindersingh Lakhvirsingh Jaswal , also this is confirmed as well for tonigh…" at bounding box center [66, 141] width 94 height 7
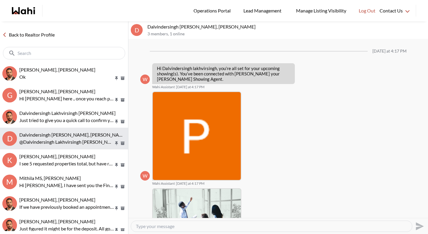
scroll to position [151, 0]
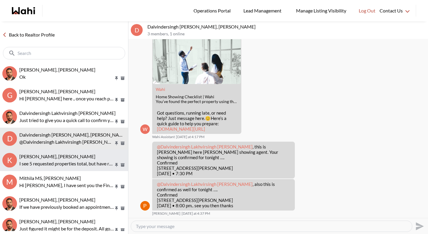
click at [73, 159] on span "khalid Alvi, Gautam, Behnam" at bounding box center [57, 157] width 76 height 6
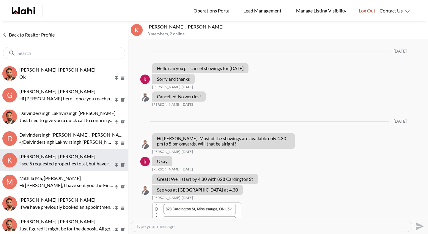
scroll to position [772, 0]
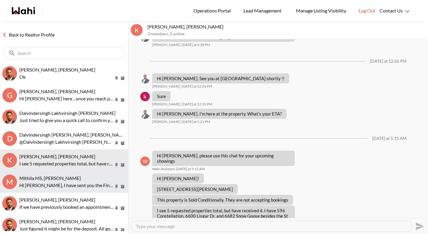
click at [73, 174] on button "M Mithila MS, Behnam Hi Mithila, I have sent you the Fintracker as discussed. O…" at bounding box center [64, 182] width 128 height 22
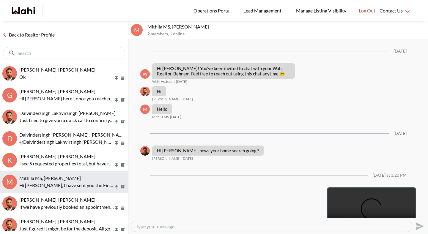
scroll to position [90, 0]
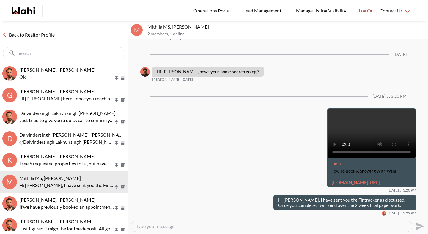
click at [193, 226] on textarea "Type your message" at bounding box center [271, 226] width 271 height 6
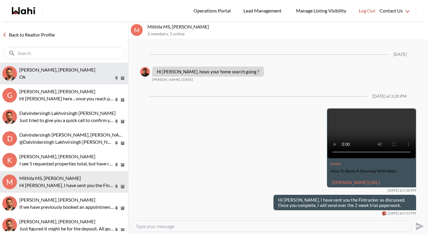
click at [57, 68] on span "Caroline Rouben, Behnam" at bounding box center [57, 70] width 76 height 6
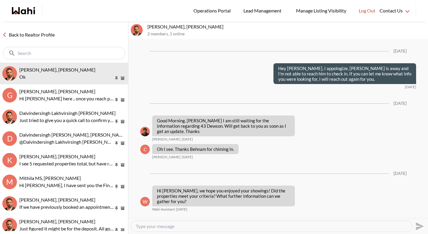
scroll to position [583, 0]
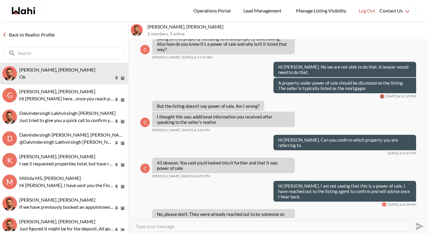
click at [47, 36] on link "Back to Realtor Profile" at bounding box center [28, 35] width 57 height 8
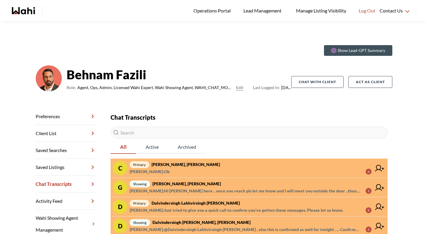
click at [193, 167] on span "primary Caroline Rouben, Behnam" at bounding box center [250, 164] width 242 height 7
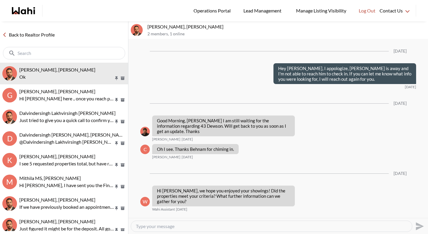
scroll to position [583, 0]
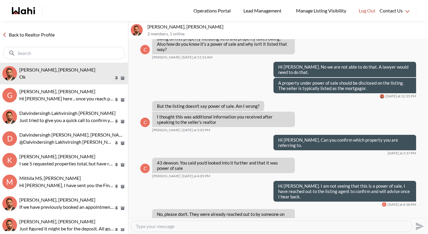
click at [187, 225] on textarea "Type your message" at bounding box center [271, 226] width 271 height 6
type textarea "A"
type textarea "F"
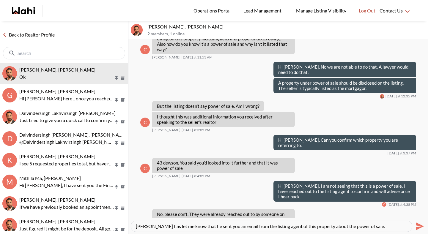
type textarea "Faraz has let me know that he sent you an email from the listing agent of this …"
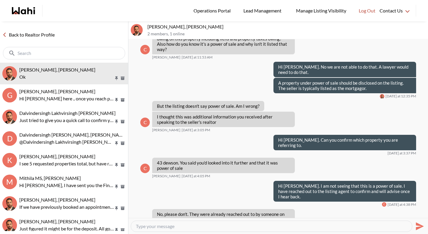
scroll to position [599, 0]
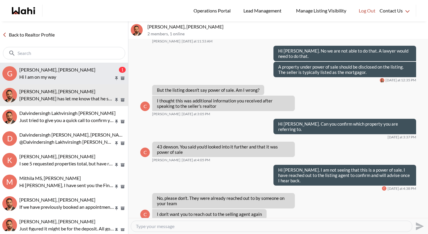
click at [56, 72] on span "Gaurav Sachdeva, Paul, Behnam" at bounding box center [57, 70] width 76 height 6
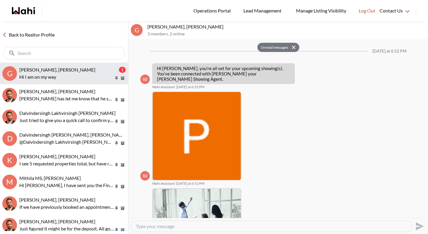
scroll to position [543, 0]
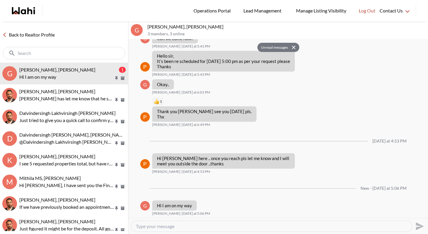
click at [42, 35] on link "Back to Realtor Profile" at bounding box center [28, 35] width 57 height 8
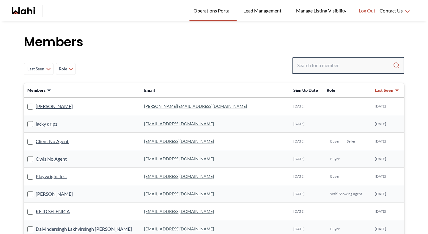
click at [319, 65] on input "Search input" at bounding box center [345, 65] width 96 height 11
type input "faraz"
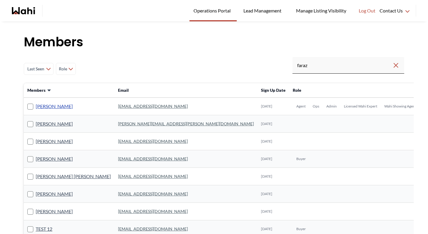
click at [50, 105] on link "[PERSON_NAME]" at bounding box center [54, 106] width 37 height 8
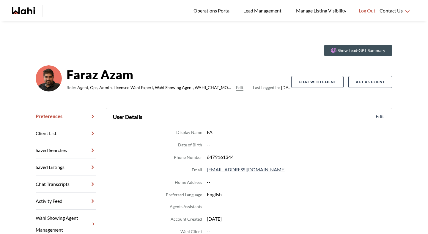
click at [74, 187] on link "Chat Transcripts" at bounding box center [66, 184] width 61 height 17
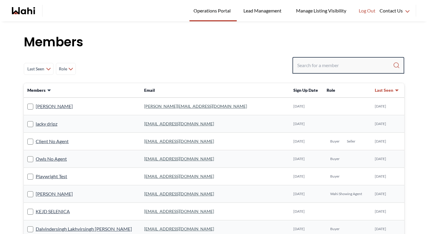
click at [301, 61] on input "Search input" at bounding box center [345, 65] width 96 height 11
type input "[PERSON_NAME]"
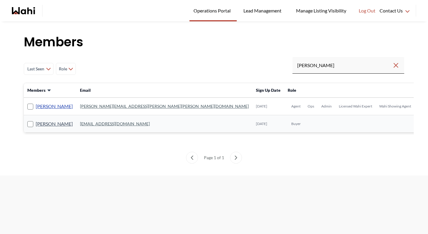
click at [50, 109] on link "[PERSON_NAME]" at bounding box center [54, 106] width 37 height 8
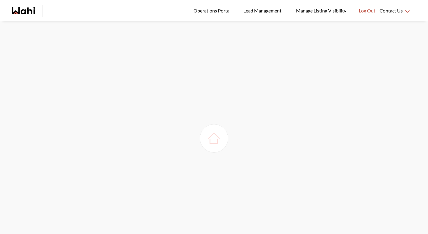
scroll to position [11, 0]
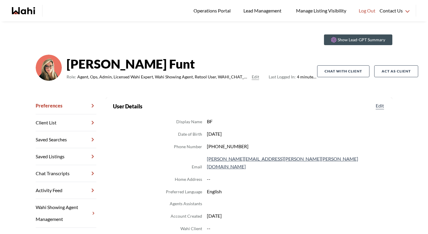
click at [78, 168] on link "Chat Transcripts" at bounding box center [66, 173] width 61 height 17
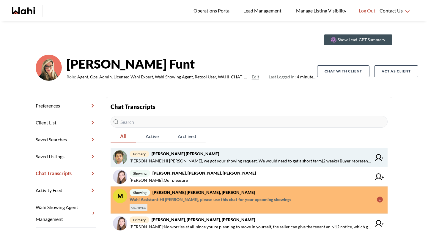
click at [206, 153] on span "primary [PERSON_NAME] [PERSON_NAME]" at bounding box center [250, 153] width 242 height 7
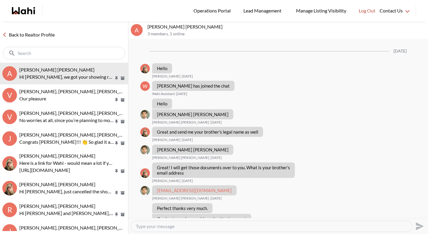
scroll to position [530, 0]
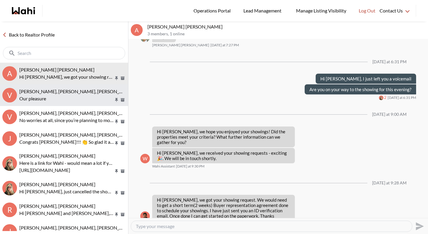
click at [69, 97] on p "Our pleasure" at bounding box center [66, 98] width 94 height 7
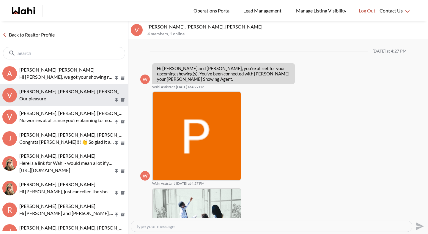
scroll to position [331, 0]
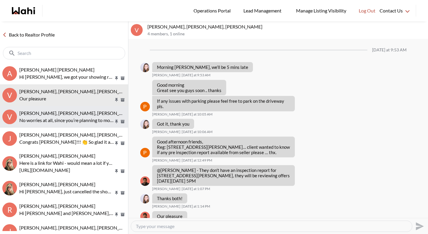
click at [71, 111] on span "[PERSON_NAME], [PERSON_NAME], [PERSON_NAME]" at bounding box center [76, 113] width 115 height 6
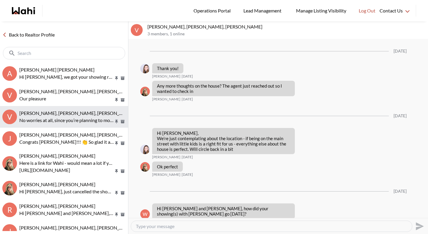
scroll to position [782, 0]
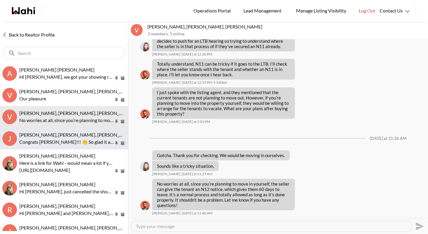
click at [65, 138] on div "[PERSON_NAME], [PERSON_NAME], [PERSON_NAME] Congrats [PERSON_NAME]!!! 👏 So glad…" at bounding box center [72, 139] width 106 height 14
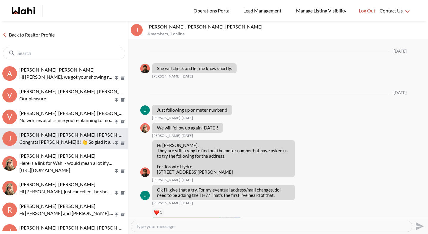
scroll to position [913, 0]
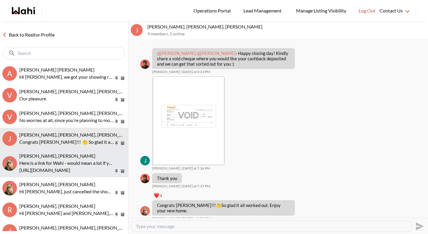
click at [61, 162] on p "Here is a link for Wahi - would mean a lot if you could leave us a 5 star revie…" at bounding box center [66, 162] width 94 height 7
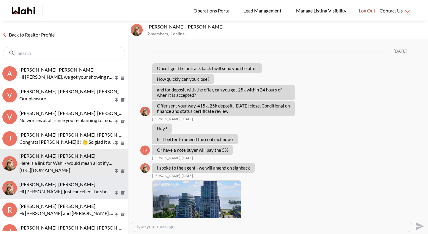
scroll to position [827, 0]
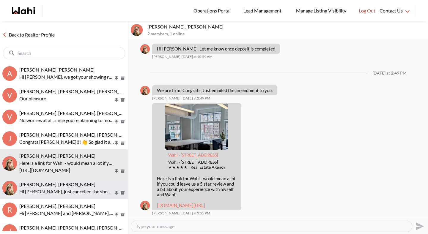
click at [61, 185] on div "[PERSON_NAME], [PERSON_NAME]" at bounding box center [72, 184] width 106 height 6
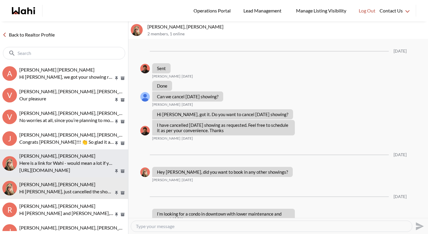
scroll to position [907, 0]
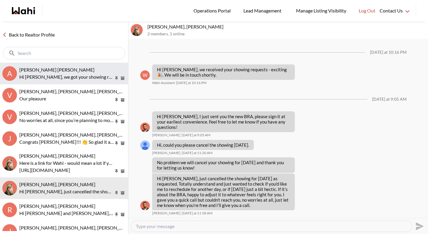
click at [64, 77] on p "Hi [PERSON_NAME], we got your showing request. We would need to get a short ter…" at bounding box center [66, 76] width 94 height 7
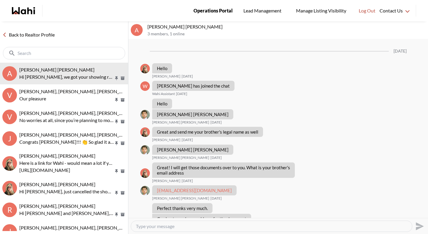
scroll to position [530, 0]
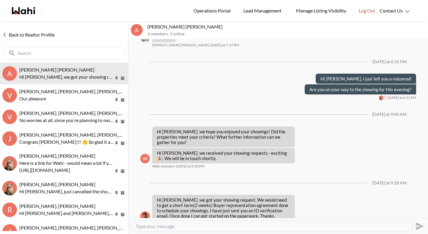
click at [36, 34] on link "Back to Realtor Profile" at bounding box center [28, 35] width 57 height 8
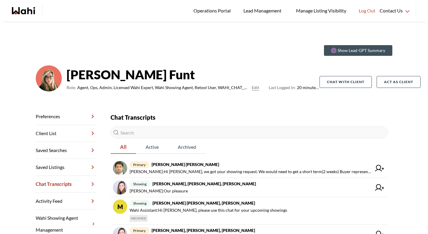
scroll to position [8, 0]
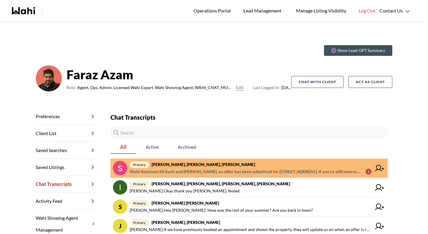
click at [274, 172] on span "Wahi Assistant : Hi Sunil and [PERSON_NAME], an offer has been submitted for [S…" at bounding box center [244, 171] width 231 height 7
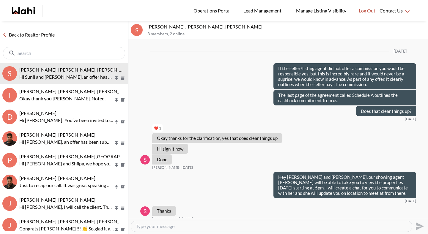
scroll to position [1060, 0]
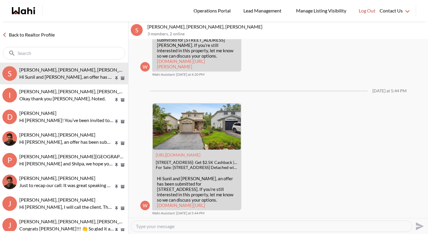
click at [49, 35] on link "Back to Realtor Profile" at bounding box center [28, 35] width 57 height 8
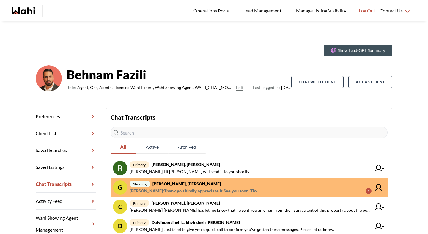
click at [191, 196] on link "G showing [PERSON_NAME], [PERSON_NAME] [PERSON_NAME] : Thank you kindly appreci…" at bounding box center [248, 187] width 277 height 19
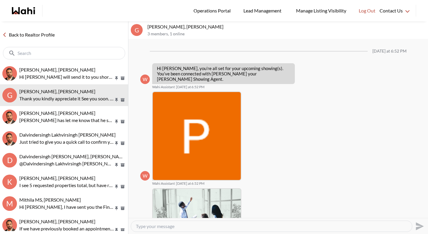
scroll to position [593, 0]
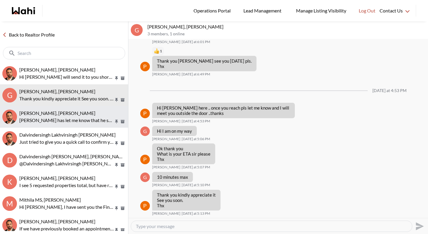
click at [61, 115] on span "[PERSON_NAME], [PERSON_NAME]" at bounding box center [57, 113] width 76 height 6
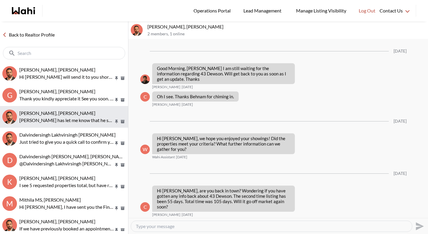
scroll to position [546, 0]
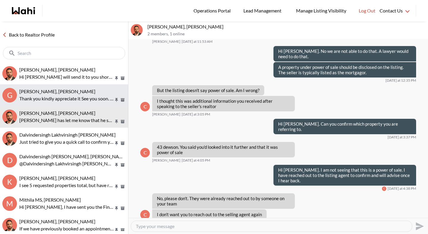
click at [60, 92] on span "[PERSON_NAME], [PERSON_NAME]" at bounding box center [57, 92] width 76 height 6
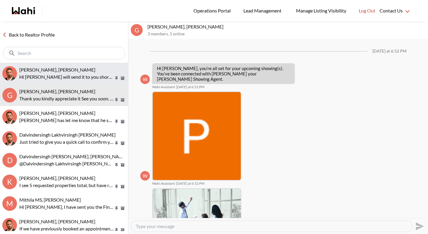
scroll to position [593, 0]
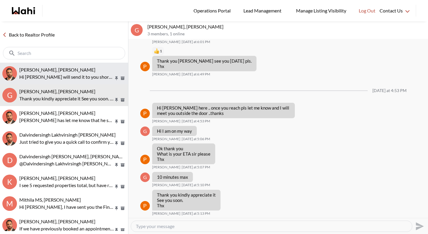
click at [60, 75] on p "Hi [PERSON_NAME] will send it to you shortly" at bounding box center [66, 76] width 94 height 7
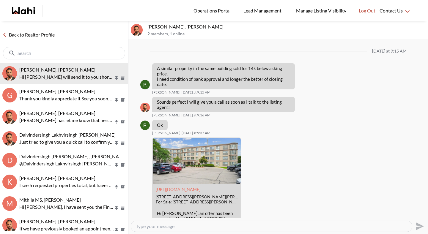
scroll to position [525, 0]
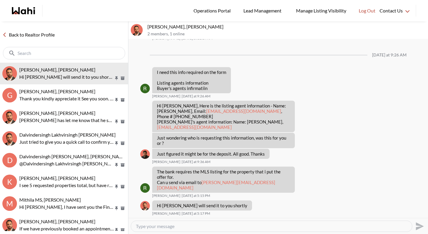
click at [39, 33] on link "Back to Realtor Profile" at bounding box center [28, 35] width 57 height 8
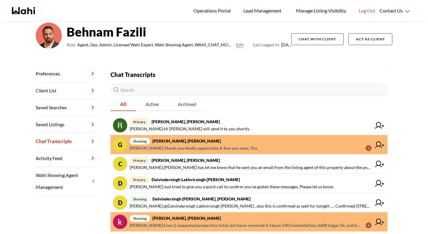
scroll to position [43, 0]
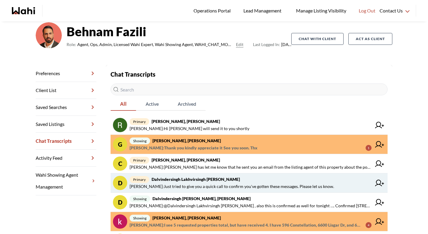
click at [181, 180] on strong "Dalvindersingh Lakhvirsingh [PERSON_NAME]" at bounding box center [195, 179] width 88 height 5
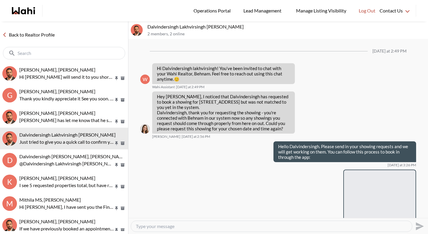
scroll to position [122, 0]
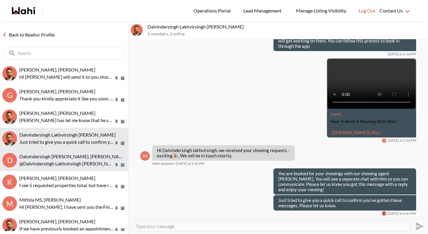
click at [69, 158] on span "Dalvindersingh [PERSON_NAME], [PERSON_NAME]" at bounding box center [73, 157] width 108 height 6
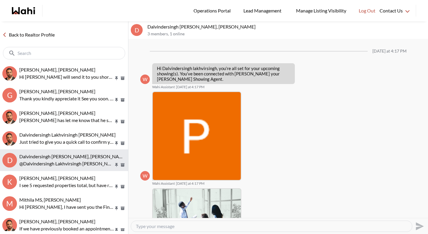
scroll to position [151, 0]
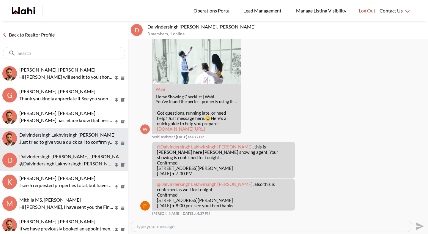
click at [69, 141] on p "Just tried to give you a quick call to confirm you've gotten these messages. Pl…" at bounding box center [66, 141] width 94 height 7
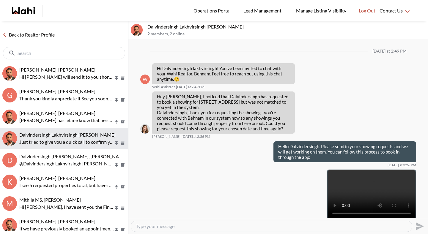
scroll to position [122, 0]
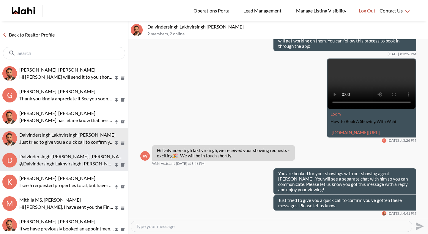
click at [63, 158] on span "Dalvindersingh [PERSON_NAME], [PERSON_NAME]" at bounding box center [73, 157] width 108 height 6
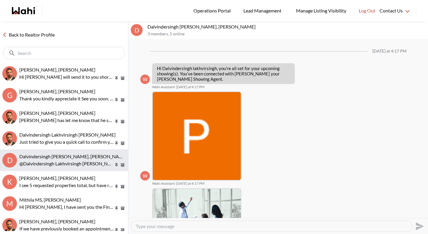
scroll to position [151, 0]
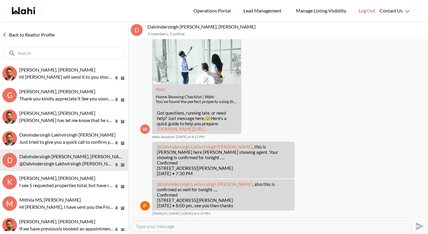
click at [44, 34] on link "Back to Realtor Profile" at bounding box center [28, 35] width 57 height 8
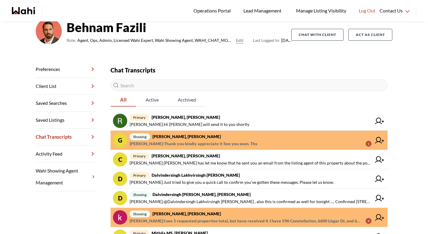
scroll to position [49, 0]
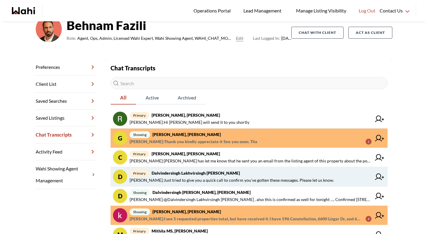
click at [195, 181] on span "[PERSON_NAME] : Just tried to give you a quick call to confirm you've gotten th…" at bounding box center [231, 180] width 204 height 7
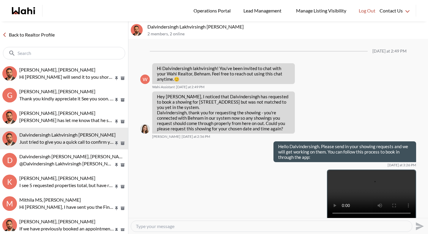
scroll to position [122, 0]
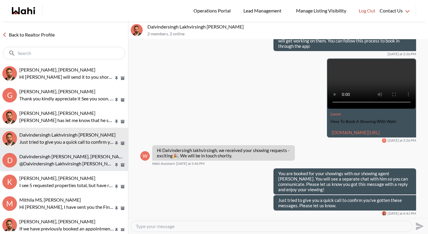
click at [60, 152] on button "D Dalvindersingh Lakhvirsingh [PERSON_NAME], [PERSON_NAME] @Dalvindersingh Lakh…" at bounding box center [64, 160] width 128 height 22
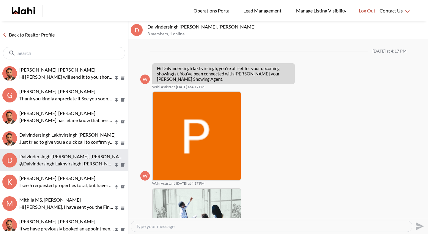
scroll to position [151, 0]
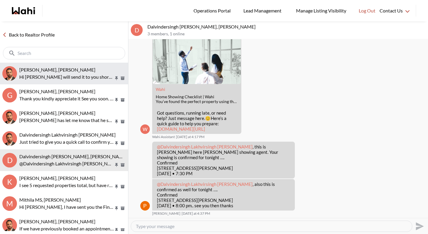
click at [48, 75] on p "Hi [PERSON_NAME] will send it to you shortly" at bounding box center [66, 76] width 94 height 7
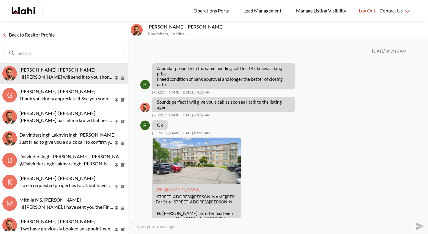
scroll to position [525, 0]
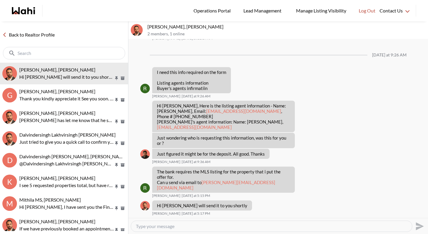
click at [45, 33] on link "Back to Realtor Profile" at bounding box center [28, 35] width 57 height 8
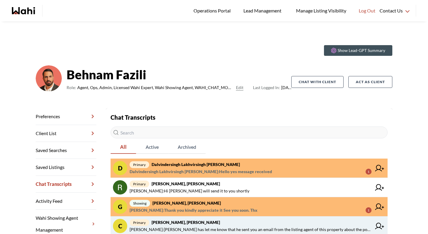
click at [212, 226] on span "[PERSON_NAME] : [PERSON_NAME] has let me know that he sent you an email from th…" at bounding box center [250, 229] width 242 height 7
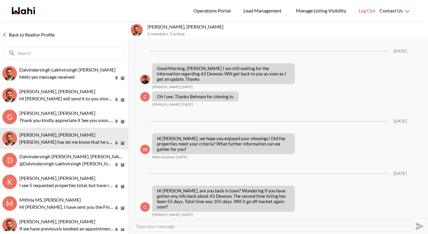
scroll to position [546, 0]
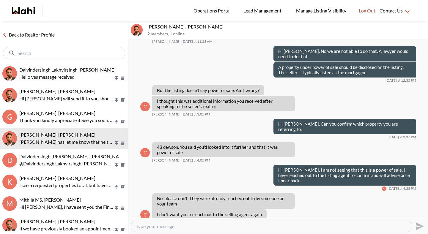
click at [199, 226] on textarea "Type your message" at bounding box center [271, 226] width 271 height 6
click at [262, 227] on textarea "I believe what is happening here is that TD bank is acting as a pwer of attorne…" at bounding box center [271, 226] width 271 height 6
click at [217, 226] on textarea "I believe what is happening here is that TD bank is acting as a power of attorn…" at bounding box center [271, 226] width 271 height 6
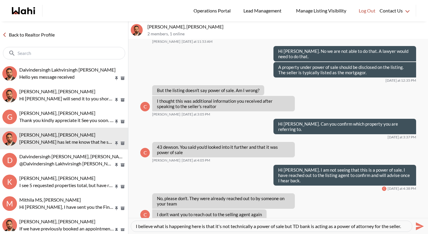
click at [407, 226] on div "I believe what is happening here is that it's not technically a power of sale b…" at bounding box center [271, 226] width 281 height 11
click at [404, 227] on textarea "I believe what is happening here is that it's not technically a power of sale b…" at bounding box center [271, 226] width 271 height 6
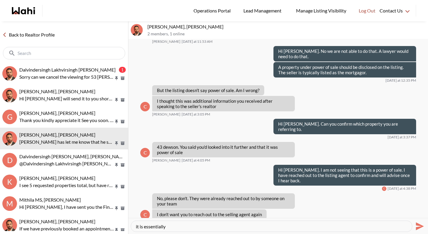
scroll to position [6, 0]
drag, startPoint x: 163, startPoint y: 228, endPoint x: 211, endPoint y: 227, distance: 48.1
click at [211, 227] on textarea "I believe what is happening here is that it's not technically a power of sale b…" at bounding box center [271, 226] width 271 height 6
type textarea "I believe what is happening here is that it's not technically a power of sale b…"
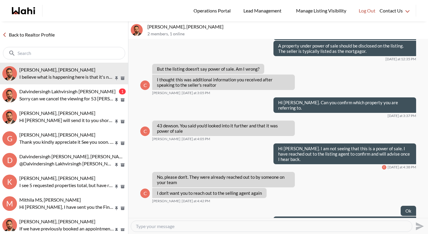
click at [255, 233] on button "Open Message Actions Menu" at bounding box center [259, 237] width 8 height 8
click at [237, 174] on button "Edit Message" at bounding box center [235, 173] width 48 height 11
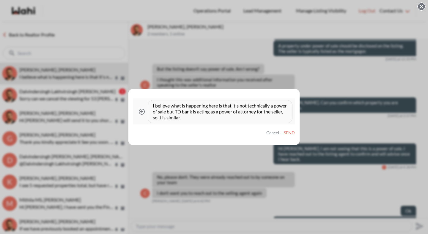
drag, startPoint x: 182, startPoint y: 106, endPoint x: 141, endPoint y: 106, distance: 41.0
click at [141, 106] on div "Attach files I believe what is happening here is that it's not technically a po…" at bounding box center [213, 111] width 157 height 23
type textarea "What is happening here is that it's not technically a power of sale but TD bank…"
click at [288, 132] on button "Send" at bounding box center [289, 132] width 11 height 5
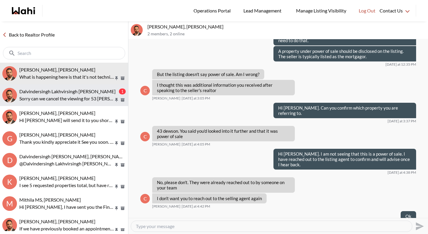
click at [86, 90] on span "Dalvindersingh Lakhvirsingh Jaswal, Behnam" at bounding box center [67, 92] width 96 height 6
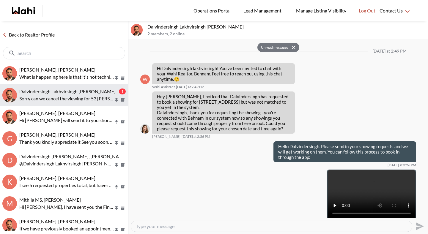
scroll to position [181, 0]
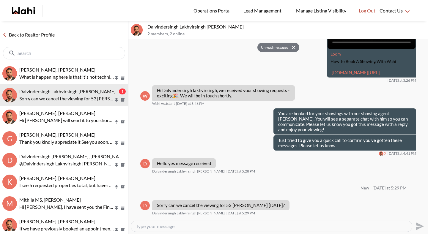
click at [175, 227] on textarea "Type your message" at bounding box center [271, 226] width 271 height 6
type textarea "You have two properties booked are you looking to cancel both?"
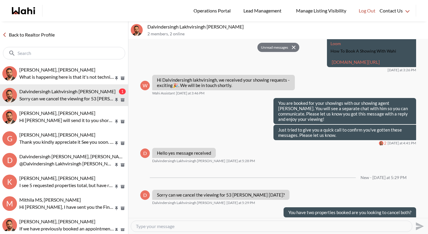
scroll to position [199, 0]
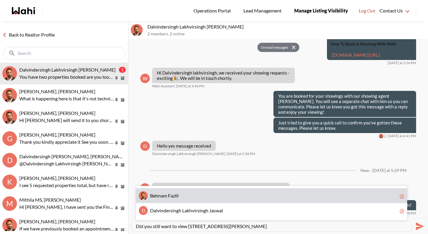
type textarea "Did you still want to view 1703 McCowan Rd PH #3"
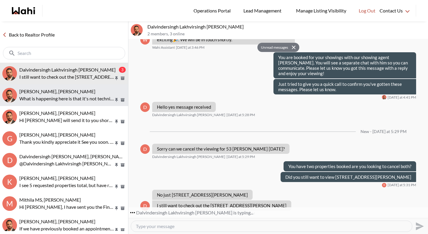
scroll to position [238, 0]
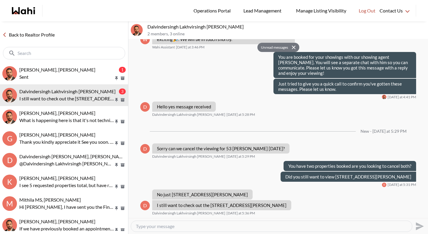
click at [195, 225] on textarea "Type your message" at bounding box center [271, 226] width 271 height 6
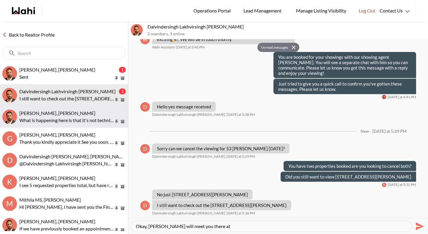
type textarea "Okay, Paul will meet you there at"
click at [67, 116] on div "Caroline Rouben, Behnam What is happening here is that it's not technically a p…" at bounding box center [72, 117] width 106 height 14
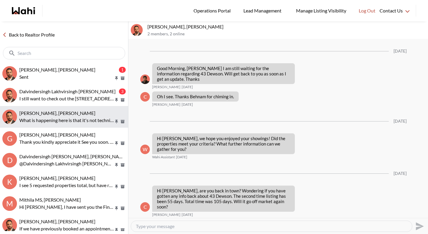
scroll to position [562, 0]
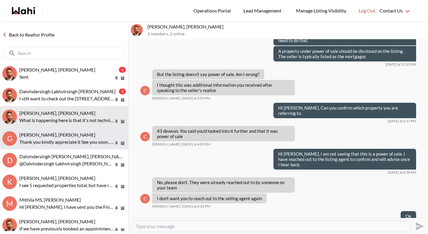
click at [66, 134] on span "Gaurav Sachdeva, Paul, Behnam" at bounding box center [57, 135] width 76 height 6
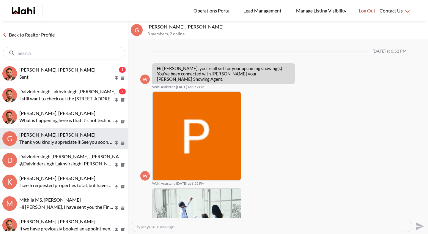
scroll to position [593, 0]
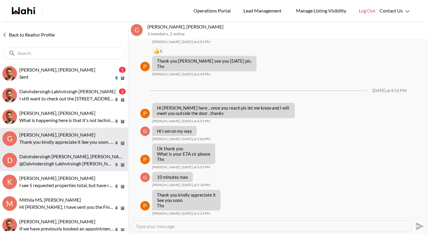
click at [66, 159] on div "Dalvindersingh Lakhvirsingh Jaswal, Paul, Behnam @Dalvindersingh Lakhvirsingh J…" at bounding box center [72, 161] width 106 height 14
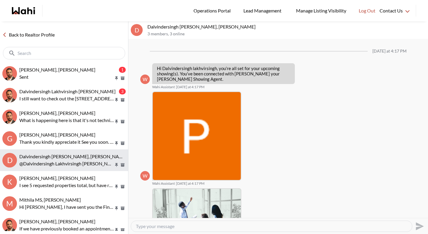
scroll to position [151, 0]
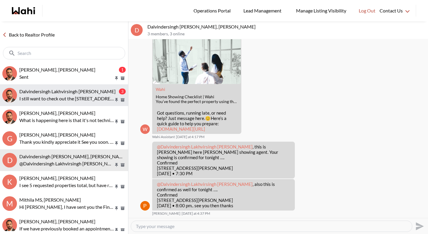
click at [62, 93] on span "Dalvindersingh Lakhvirsingh Jaswal, Behnam" at bounding box center [67, 92] width 96 height 6
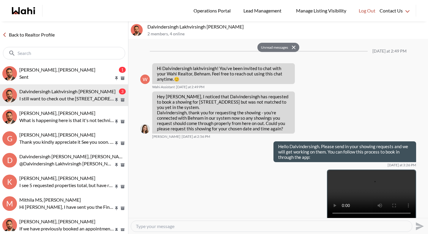
scroll to position [238, 0]
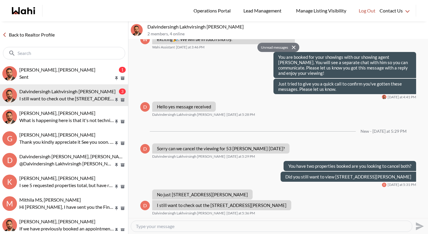
click at [195, 226] on textarea "Type your message" at bounding box center [271, 226] width 271 height 6
type textarea "Okay, Paul will meet you there at 7:30."
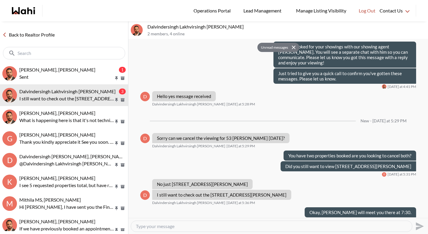
scroll to position [256, 0]
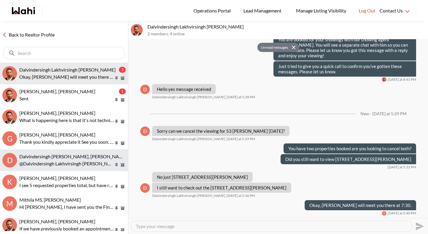
click at [65, 156] on span "Dalvindersingh Lakhvirsingh Jaswal, Paul, Behnam" at bounding box center [73, 157] width 108 height 6
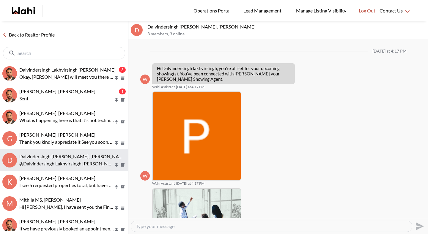
scroll to position [151, 0]
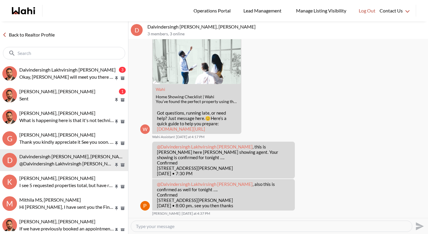
click at [151, 228] on textarea "Type your message" at bounding box center [271, 226] width 271 height 6
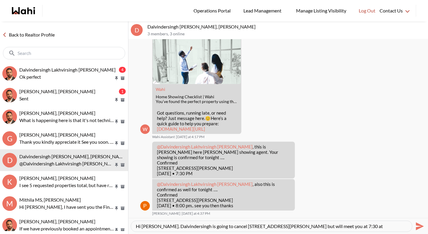
type textarea "Hi Paul. Dalvindersingh is going to cancel 53 Woody Vine Way but will meet you …"
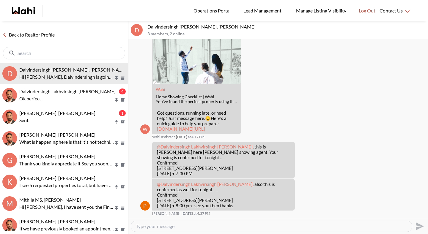
scroll to position [174, 0]
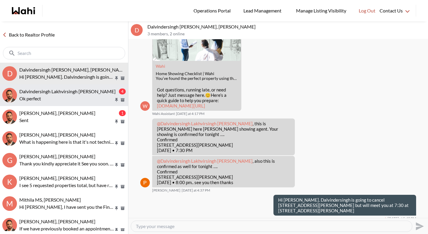
click at [88, 99] on p "Ok perfect" at bounding box center [66, 98] width 94 height 7
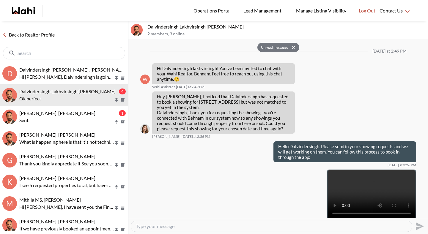
scroll to position [274, 0]
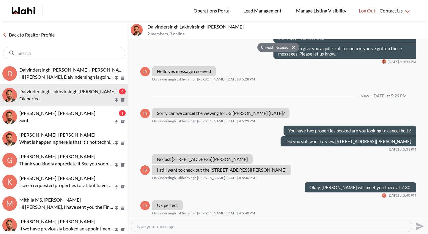
click at [148, 228] on textarea "Type your message" at bounding box center [271, 226] width 271 height 6
type textarea "Great."
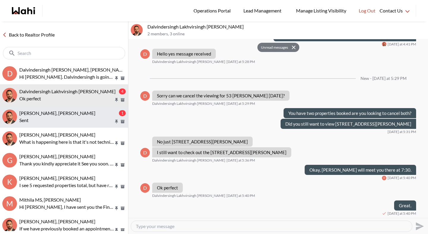
click at [60, 116] on span "Rita Kukendran, Behnam" at bounding box center [57, 113] width 76 height 6
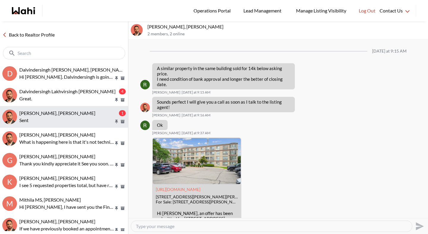
scroll to position [567, 0]
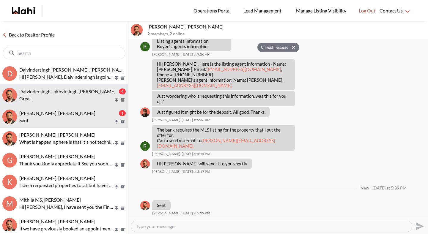
click at [61, 89] on span "Dalvindersingh Lakhvirsingh Jaswal, Behnam" at bounding box center [67, 92] width 96 height 6
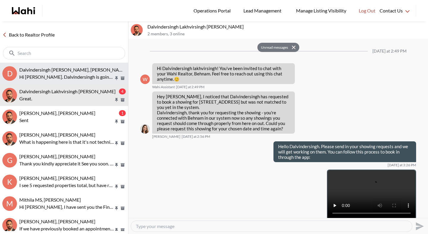
scroll to position [291, 0]
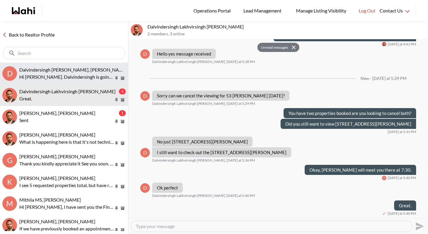
click at [62, 75] on p "Hi Paul. Dalvindersingh is going to cancel 53 Woody Vine Way but will meet you …" at bounding box center [66, 76] width 94 height 7
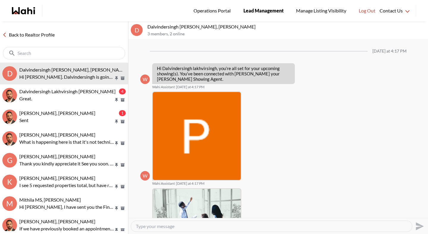
scroll to position [174, 0]
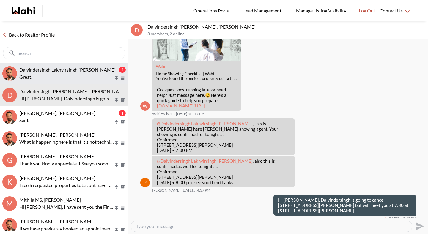
click at [87, 73] on p "Great." at bounding box center [66, 76] width 94 height 7
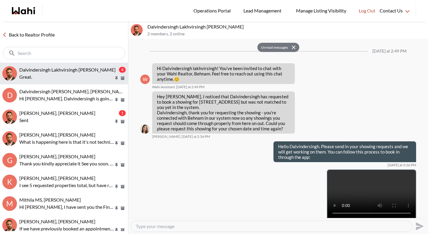
scroll to position [291, 0]
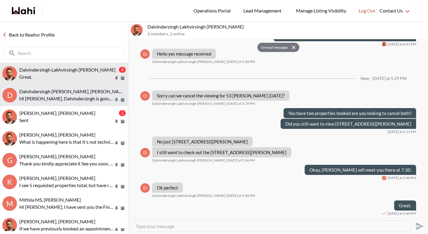
click at [75, 92] on span "Dalvindersingh Lakhvirsingh Jaswal, Paul, Behnam" at bounding box center [73, 92] width 108 height 6
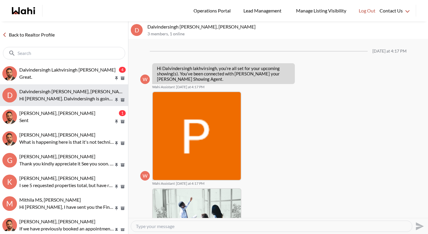
scroll to position [174, 0]
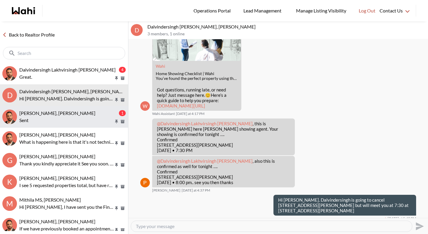
click at [67, 114] on span "Rita Kukendran, Behnam" at bounding box center [57, 113] width 76 height 6
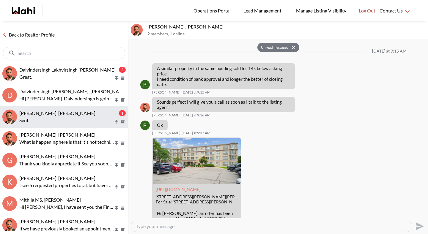
scroll to position [567, 0]
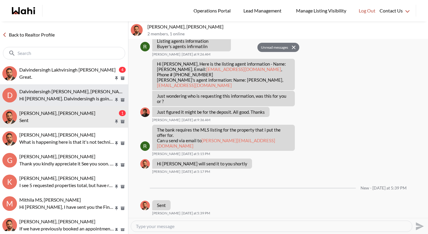
click at [66, 99] on p "Hi Paul. Dalvindersingh is going to cancel 53 Woody Vine Way but will meet you …" at bounding box center [66, 98] width 94 height 7
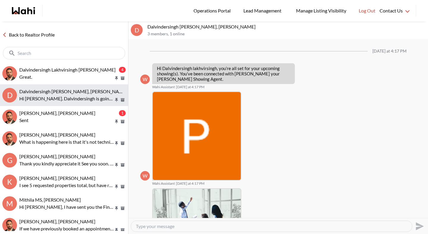
scroll to position [174, 0]
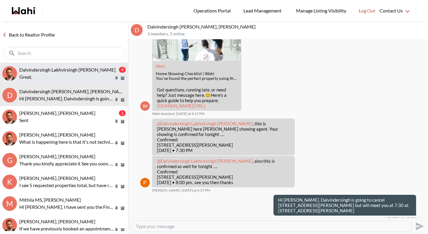
click at [63, 82] on button "Dalvindersingh Lakhvirsingh Jaswal, Behnam 4 Great." at bounding box center [64, 74] width 128 height 22
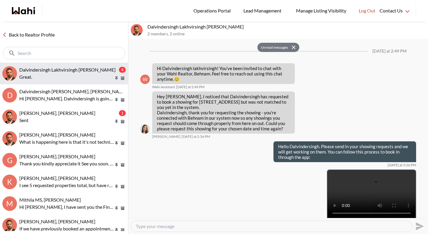
scroll to position [291, 0]
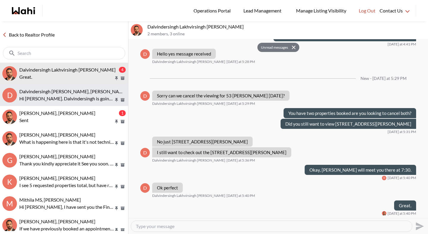
click at [69, 102] on button "D Dalvindersingh Lakhvirsingh Jaswal, Paul, Behnam Hi Paul. Dalvindersingh is g…" at bounding box center [64, 95] width 128 height 22
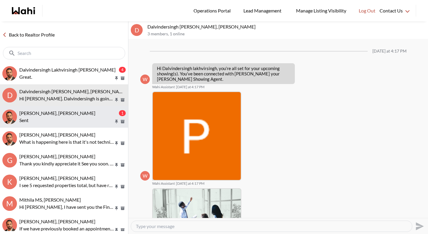
scroll to position [174, 0]
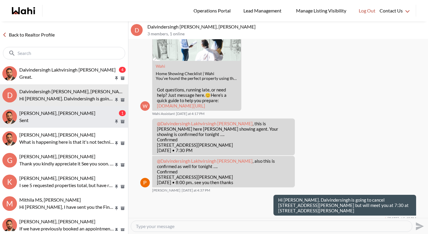
click at [72, 124] on button "Rita Kukendran, Behnam 1 Sent" at bounding box center [64, 117] width 128 height 22
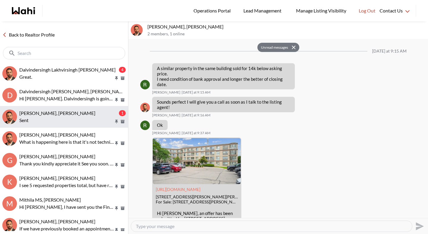
scroll to position [567, 0]
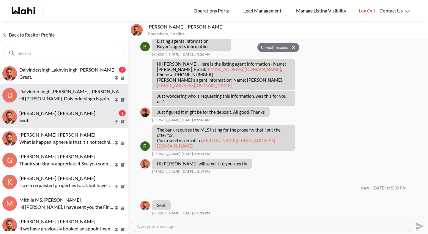
click at [72, 95] on p "Hi Paul. Dalvindersingh is going to cancel 53 Woody Vine Way but will meet you …" at bounding box center [66, 98] width 94 height 7
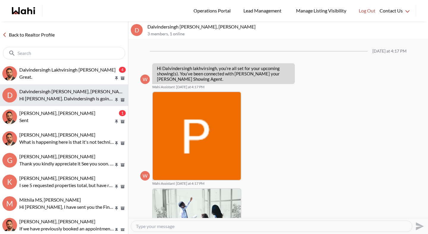
scroll to position [174, 0]
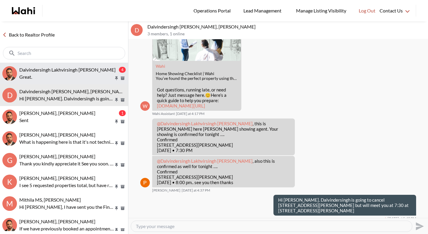
click at [73, 72] on span "Dalvindersingh Lakhvirsingh Jaswal, Behnam" at bounding box center [67, 70] width 96 height 6
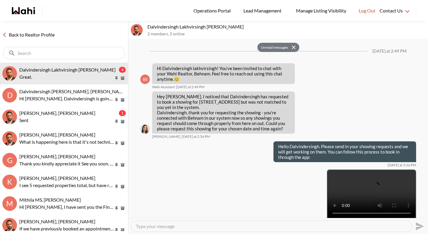
scroll to position [291, 0]
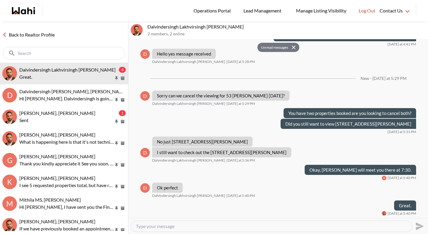
click at [45, 33] on link "Back to Realtor Profile" at bounding box center [28, 35] width 57 height 8
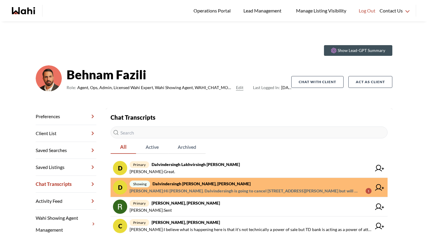
click at [258, 181] on span "showing Dalvindersingh Lakhvirsingh Jaswal, Paul, Behnam" at bounding box center [250, 183] width 242 height 7
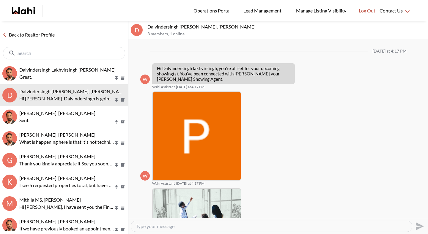
scroll to position [174, 0]
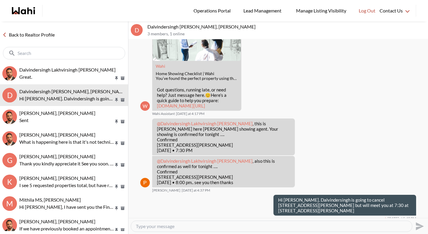
click at [53, 35] on link "Back to Realtor Profile" at bounding box center [28, 35] width 57 height 8
